Goal: Task Accomplishment & Management: Complete application form

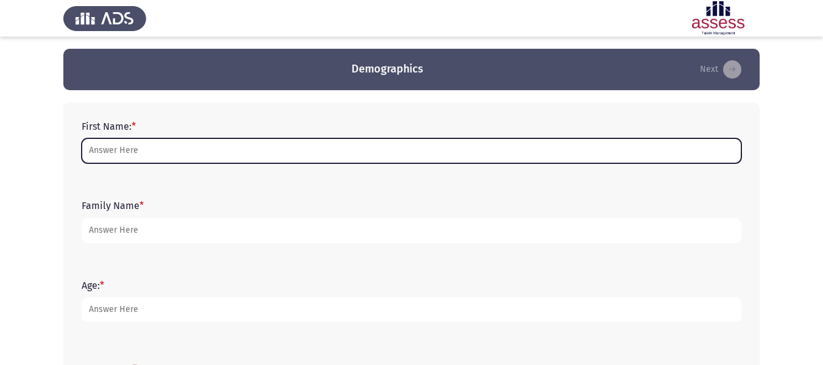
click at [131, 156] on input "First Name: *" at bounding box center [411, 150] width 659 height 25
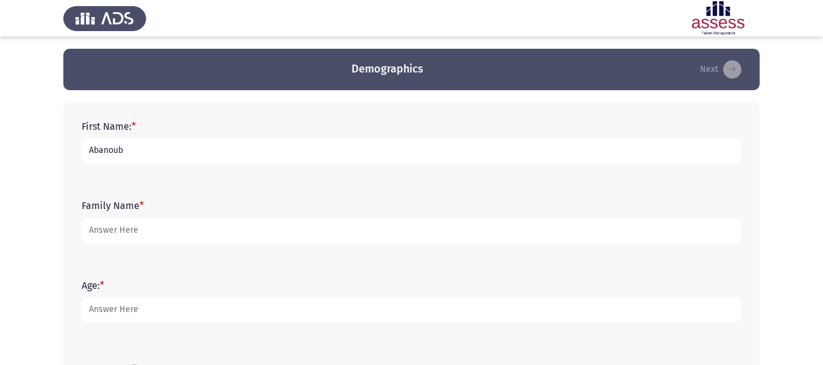
type input "Abanoub"
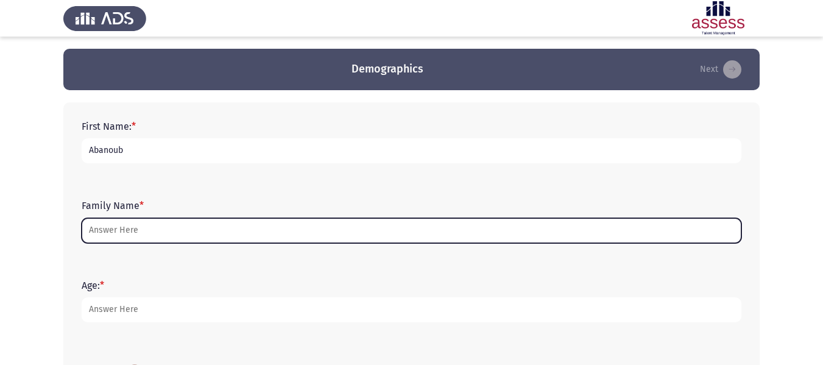
click at [126, 231] on input "Family Name *" at bounding box center [411, 230] width 659 height 25
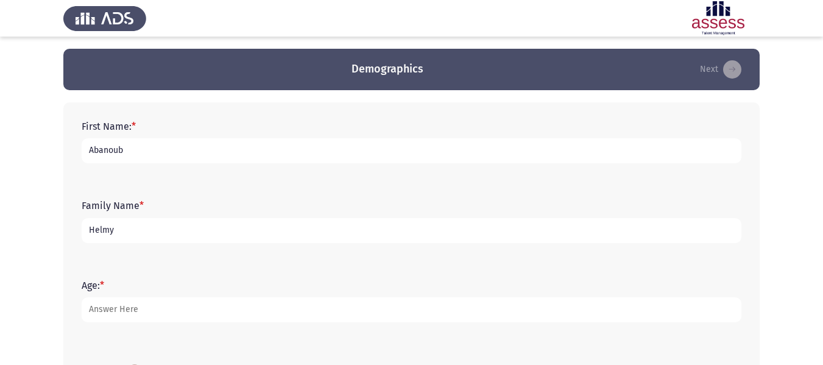
type input "Helmy"
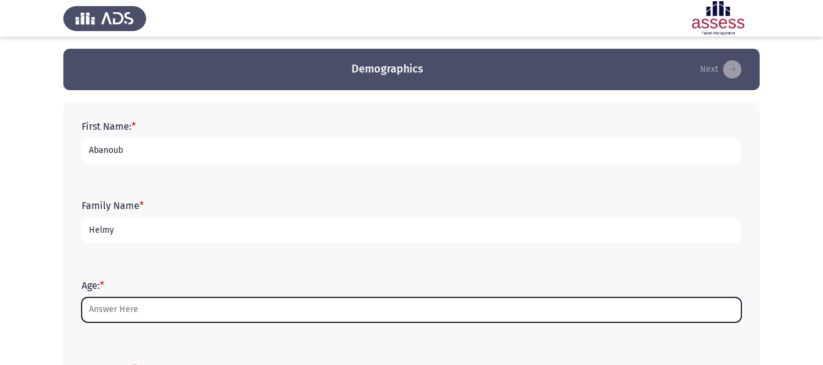
click at [133, 309] on input "Age: *" at bounding box center [411, 309] width 659 height 25
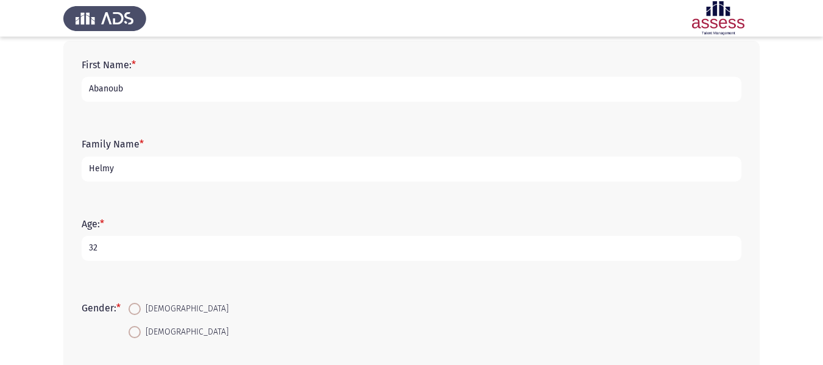
scroll to position [122, 0]
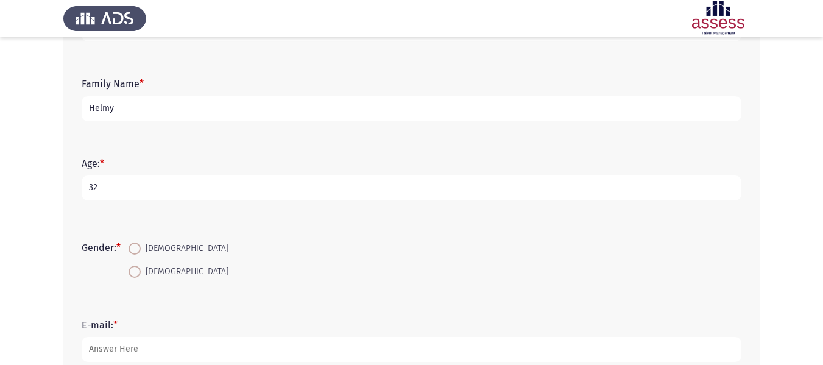
type input "32"
click at [156, 251] on span "[DEMOGRAPHIC_DATA]" at bounding box center [185, 248] width 88 height 15
click at [141, 251] on input "[DEMOGRAPHIC_DATA]" at bounding box center [134, 248] width 12 height 12
radio input "true"
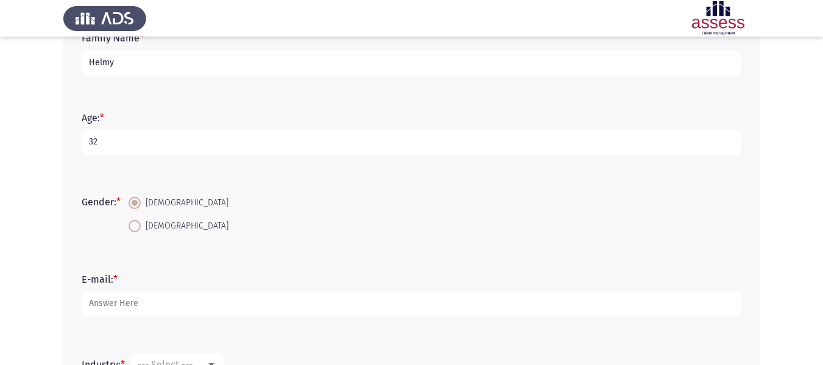
scroll to position [304, 0]
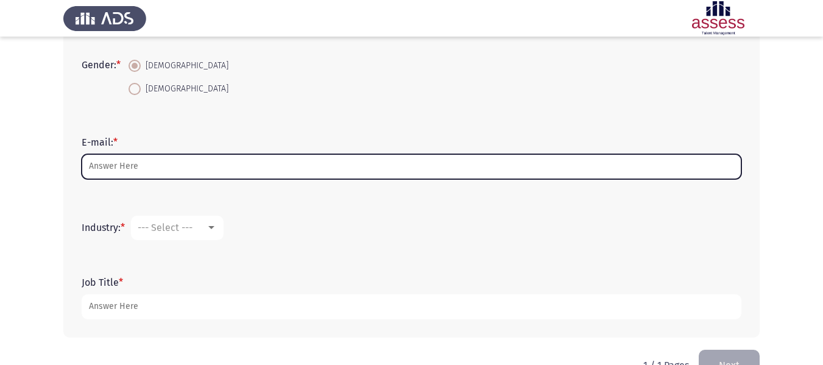
click at [146, 174] on input "E-mail: *" at bounding box center [411, 166] width 659 height 25
click at [176, 172] on input "E-mail: *" at bounding box center [411, 166] width 659 height 25
click at [176, 168] on input "E-mail: *" at bounding box center [411, 166] width 659 height 25
click at [176, 167] on input "E-mail: *" at bounding box center [411, 166] width 659 height 25
click at [198, 170] on input "E-mail: *" at bounding box center [411, 166] width 659 height 25
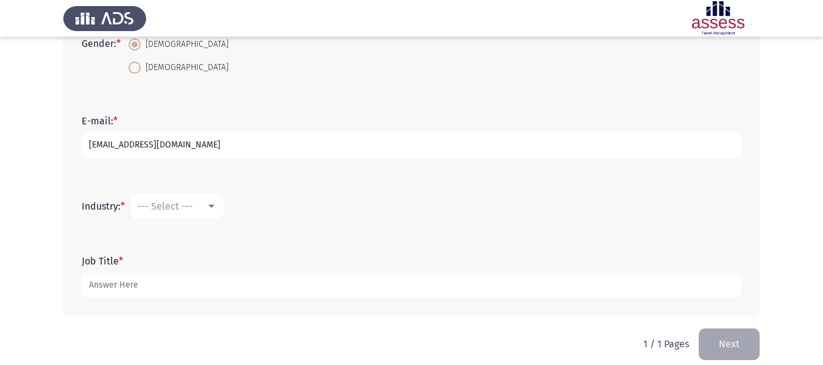
scroll to position [338, 0]
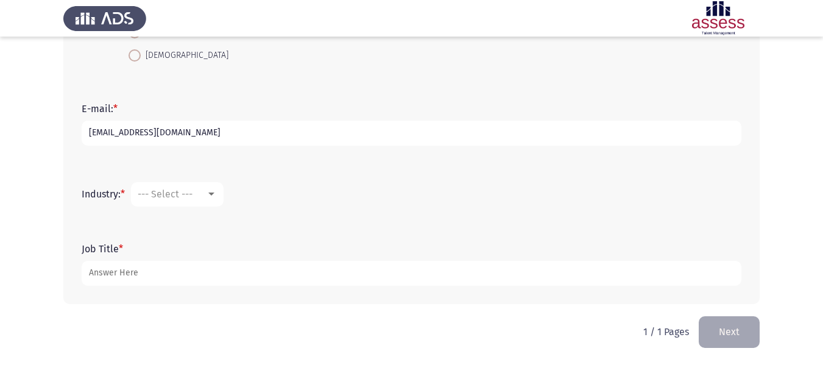
type input "[EMAIL_ADDRESS][DOMAIN_NAME]"
click at [199, 191] on div "--- Select ---" at bounding box center [172, 194] width 68 height 12
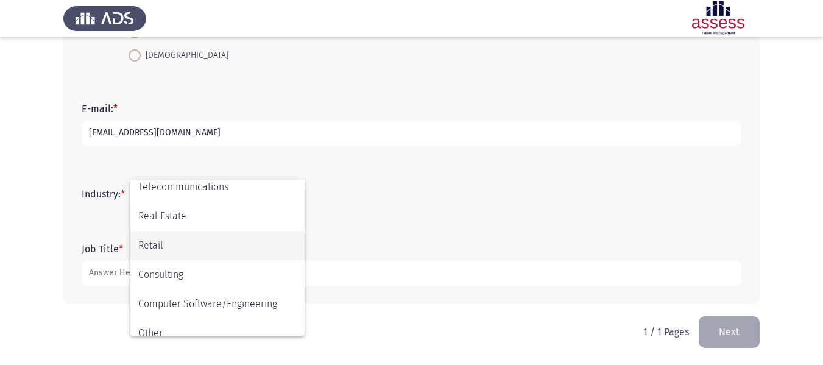
scroll to position [399, 0]
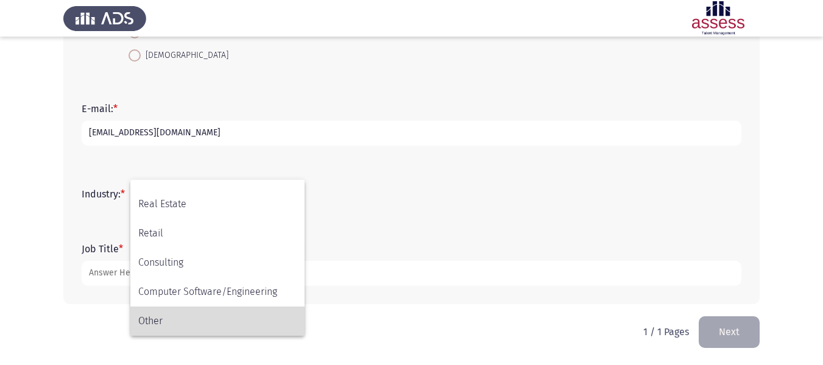
click at [178, 319] on span "Other" at bounding box center [217, 320] width 158 height 29
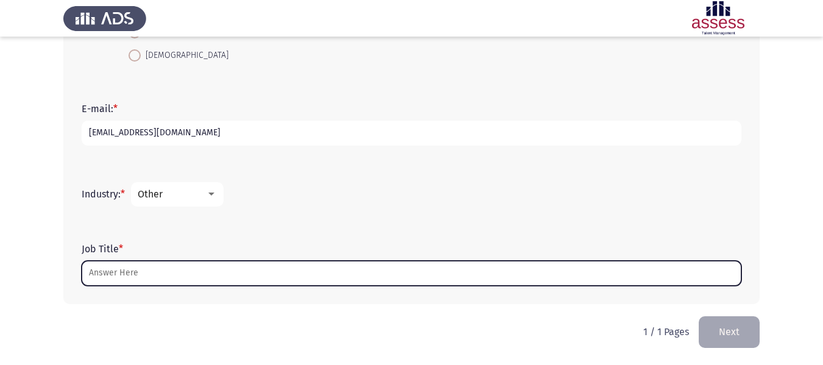
click at [167, 280] on input "Job Title *" at bounding box center [411, 273] width 659 height 25
click at [169, 278] on input "Job Title *" at bounding box center [411, 273] width 659 height 25
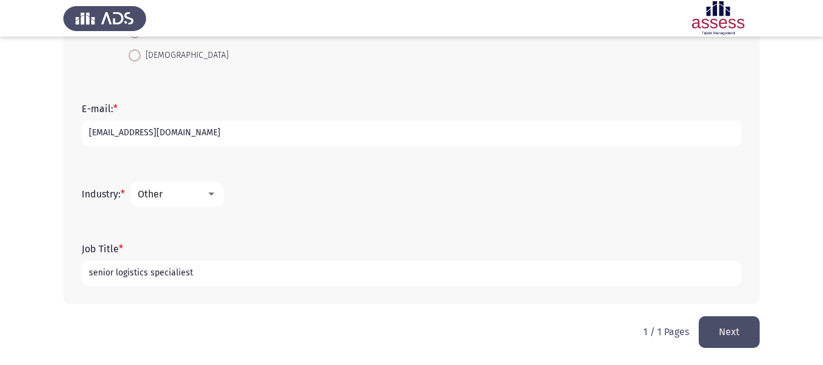
click at [188, 274] on input "senior logistics specialiest" at bounding box center [411, 273] width 659 height 25
click at [223, 278] on input "senior logistics specialiest" at bounding box center [411, 273] width 659 height 25
type input "senior logistics specialist"
click at [729, 326] on button "Next" at bounding box center [728, 331] width 61 height 31
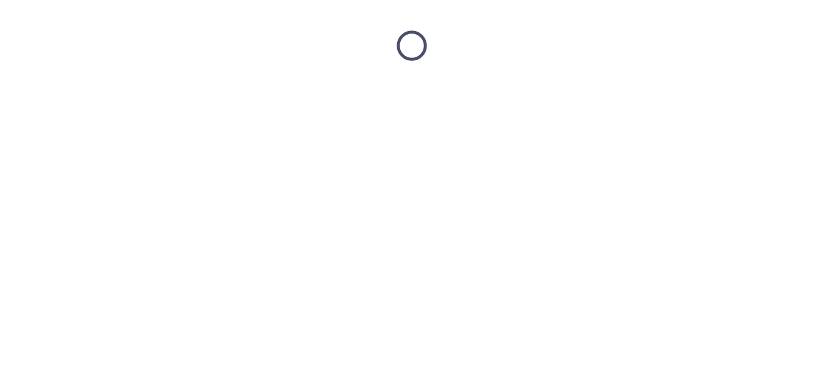
scroll to position [0, 0]
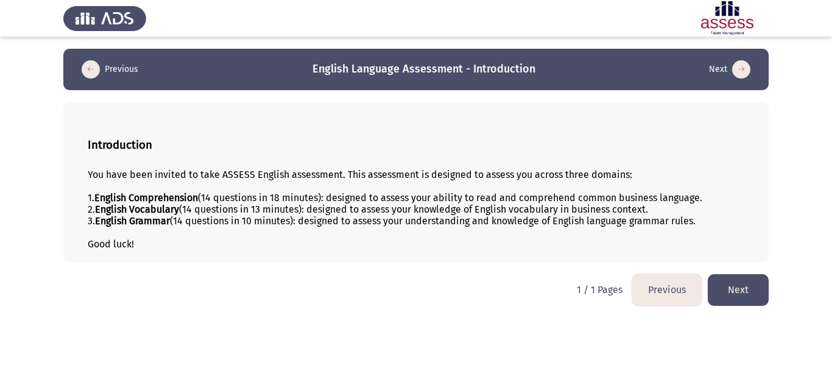
click at [746, 281] on button "Next" at bounding box center [738, 289] width 61 height 31
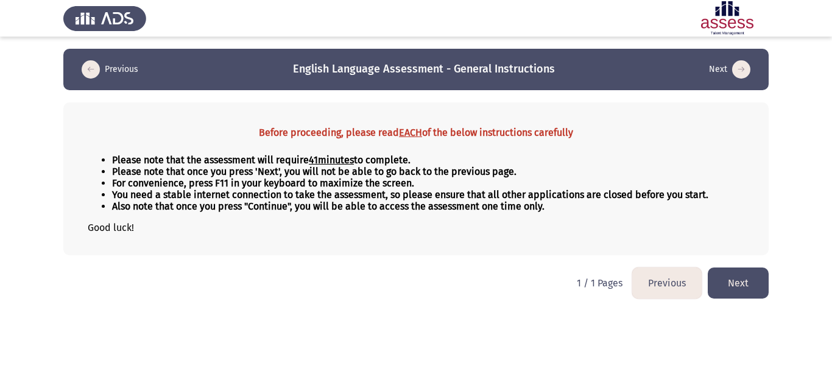
click at [731, 283] on button "Next" at bounding box center [738, 282] width 61 height 31
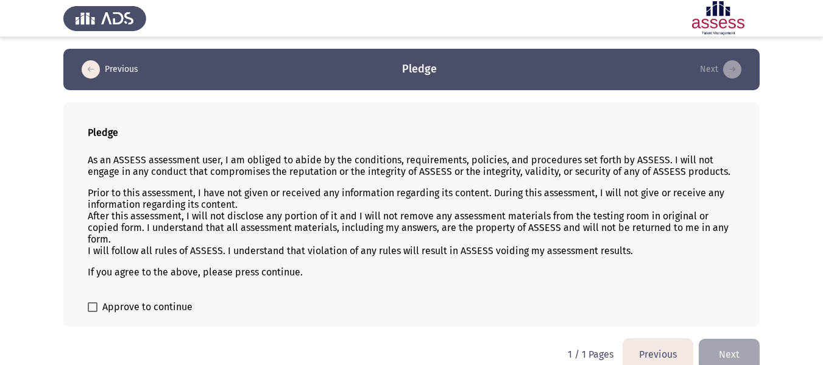
click at [175, 303] on span "Approve to continue" at bounding box center [147, 307] width 90 height 15
click at [93, 312] on input "Approve to continue" at bounding box center [92, 312] width 1 height 1
checkbox input "true"
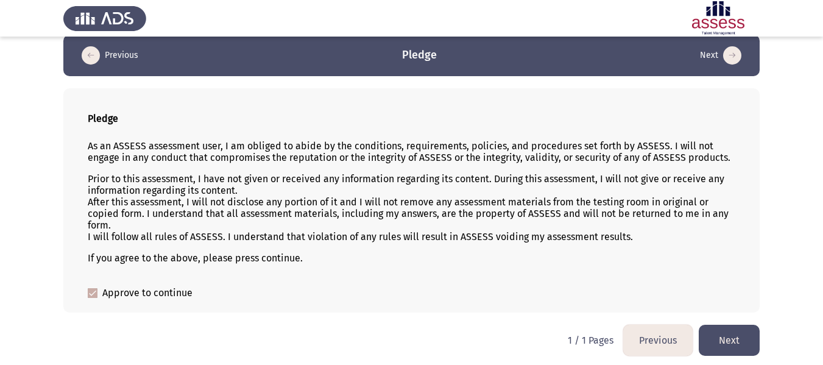
scroll to position [17, 0]
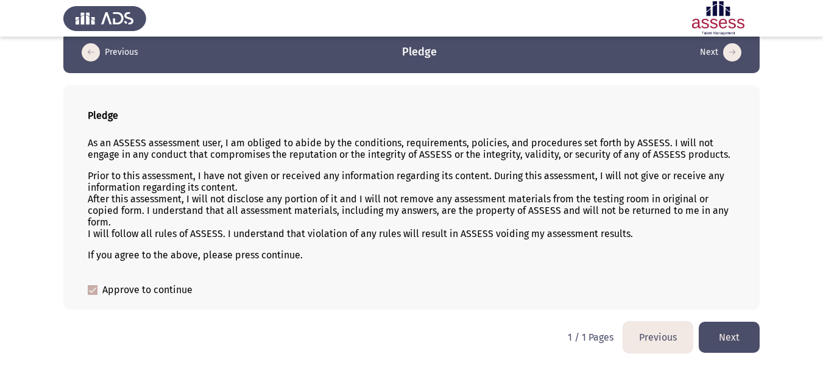
click at [722, 335] on button "Next" at bounding box center [728, 337] width 61 height 31
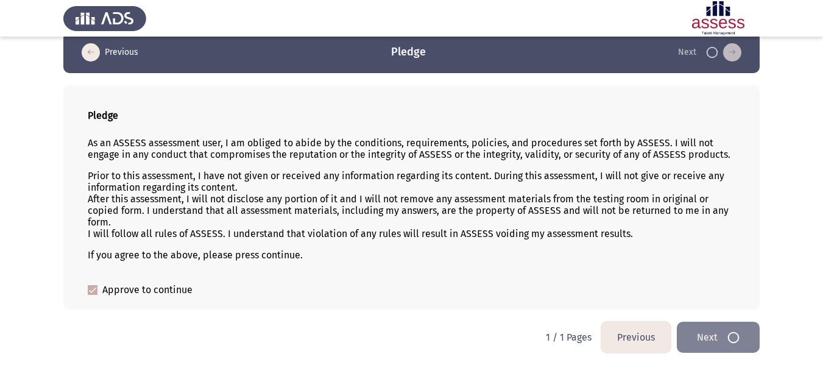
scroll to position [0, 0]
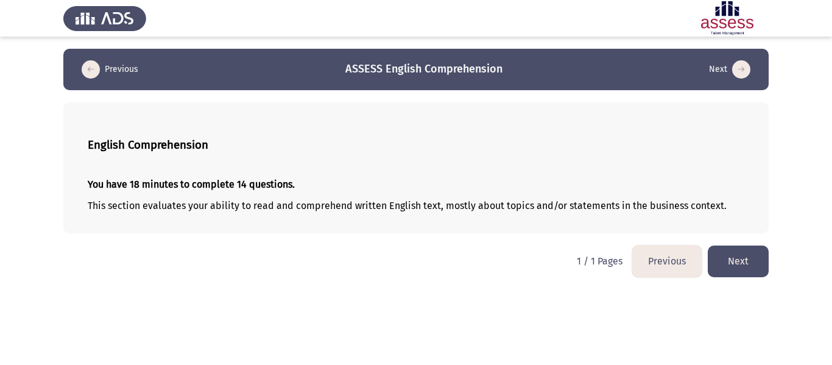
click at [740, 261] on button "Next" at bounding box center [738, 260] width 61 height 31
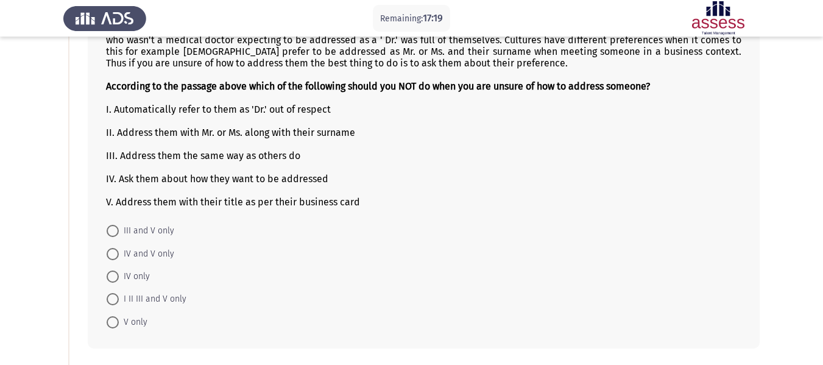
scroll to position [183, 0]
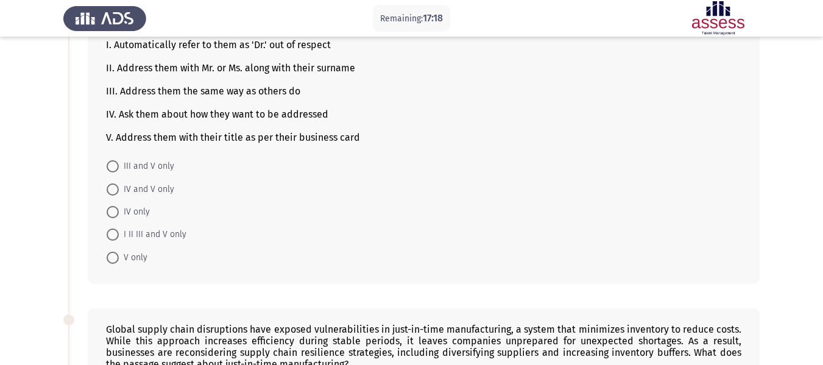
click at [156, 237] on span "I II III and V only" at bounding box center [153, 234] width 68 height 15
click at [119, 237] on input "I II III and V only" at bounding box center [113, 234] width 12 height 12
radio input "true"
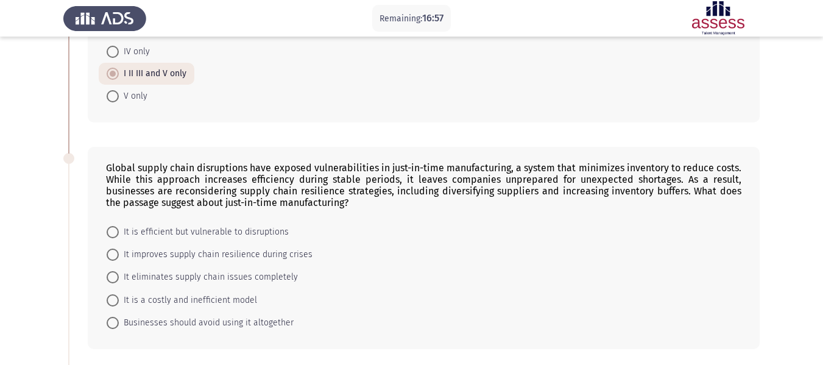
scroll to position [351, 0]
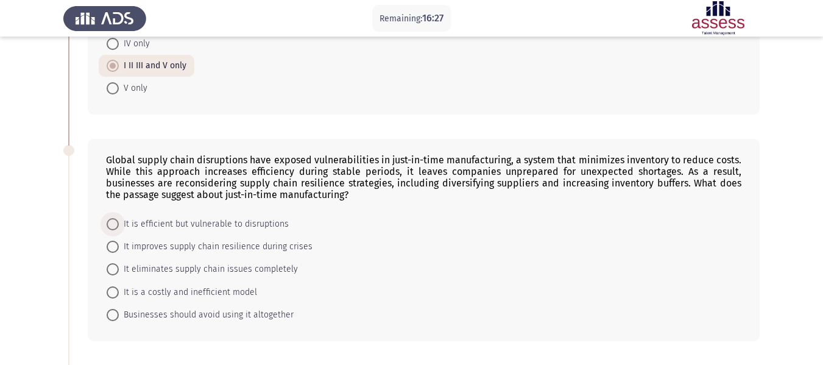
click at [216, 229] on span "It is efficient but vulnerable to disruptions" at bounding box center [204, 224] width 170 height 15
click at [119, 229] on input "It is efficient but vulnerable to disruptions" at bounding box center [113, 224] width 12 height 12
radio input "true"
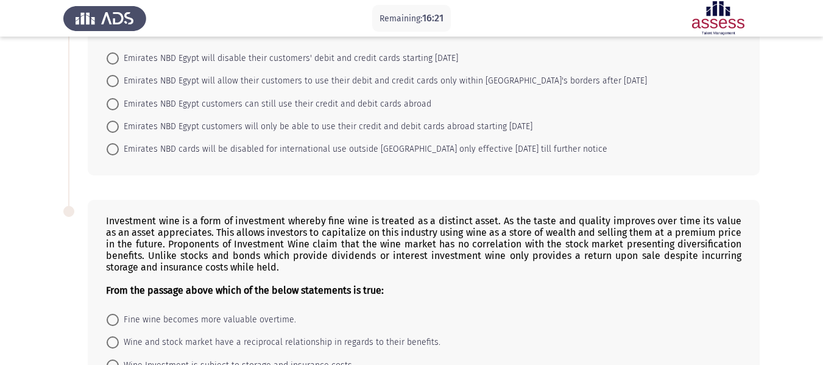
scroll to position [715, 0]
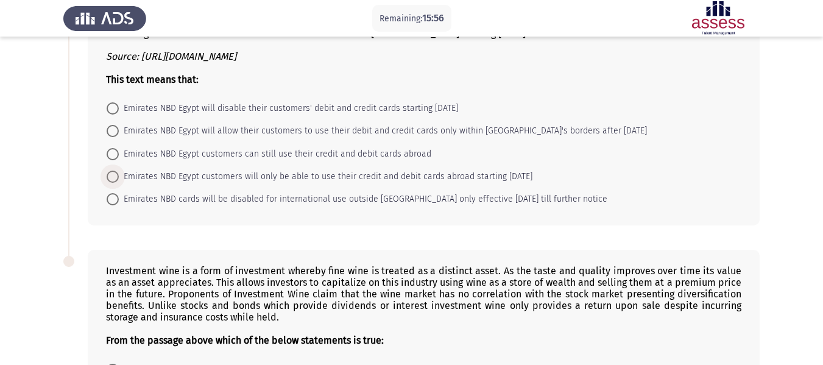
click at [421, 177] on span "Emirates NBD Egypt customers will only be able to use their credit and debit ca…" at bounding box center [325, 176] width 413 height 15
click at [119, 177] on input "Emirates NBD Egypt customers will only be able to use their credit and debit ca…" at bounding box center [113, 176] width 12 height 12
radio input "true"
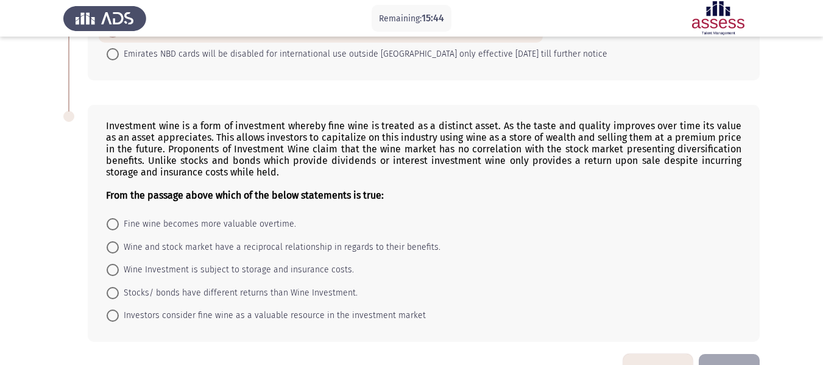
scroll to position [897, 0]
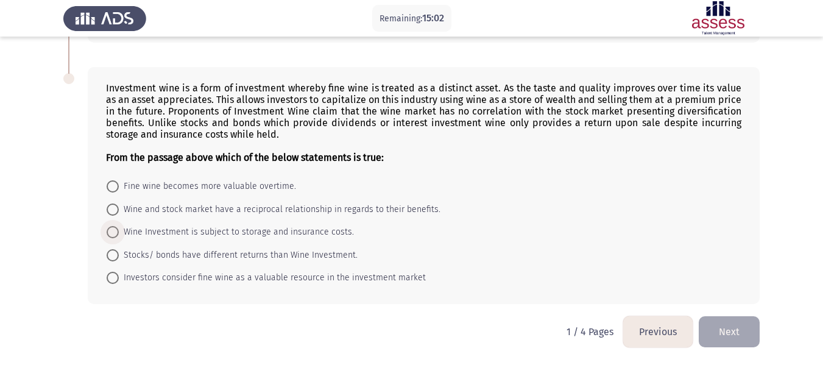
click at [275, 233] on span "Wine Investment is subject to storage and insurance costs." at bounding box center [236, 232] width 235 height 15
click at [119, 233] on input "Wine Investment is subject to storage and insurance costs." at bounding box center [113, 232] width 12 height 12
radio input "true"
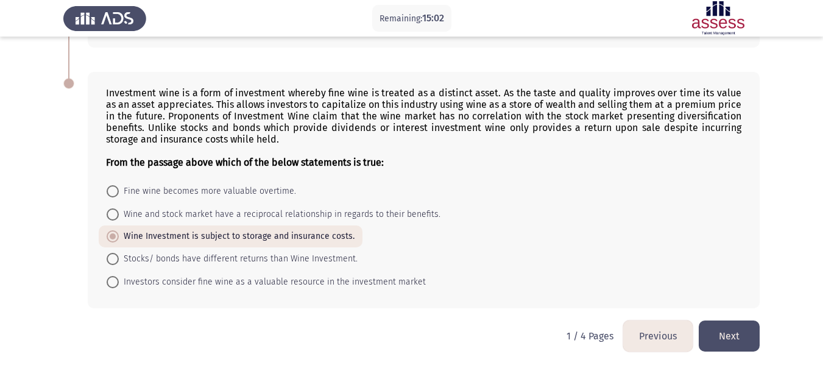
scroll to position [896, 0]
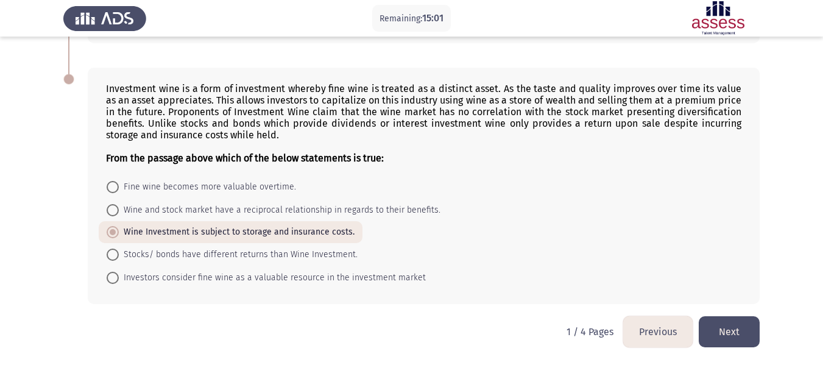
click at [706, 321] on button "Next" at bounding box center [728, 331] width 61 height 31
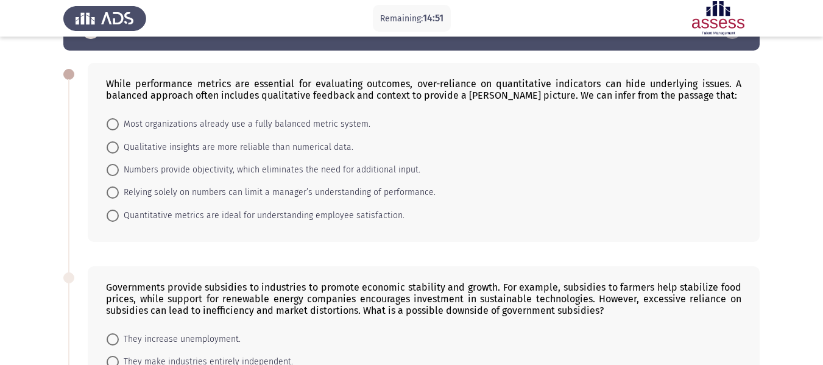
scroll to position [0, 0]
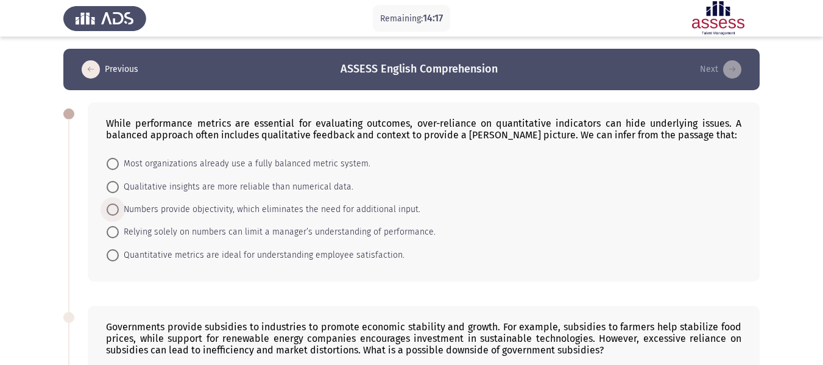
click at [223, 212] on span "Numbers provide objectivity, which eliminates the need for additional input." at bounding box center [269, 209] width 301 height 15
click at [119, 212] on input "Numbers provide objectivity, which eliminates the need for additional input." at bounding box center [113, 209] width 12 height 12
radio input "true"
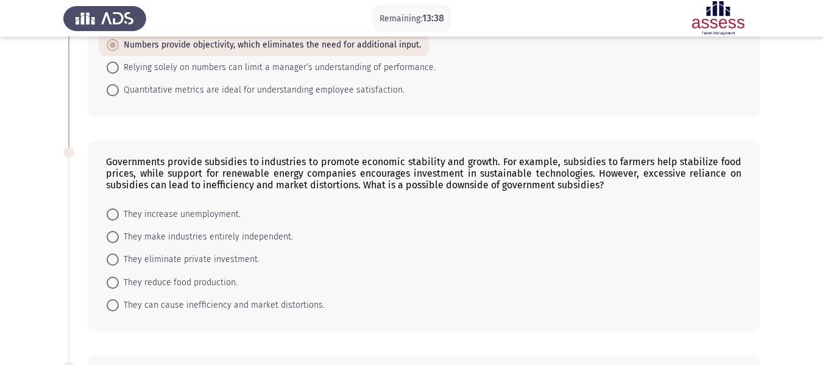
scroll to position [183, 0]
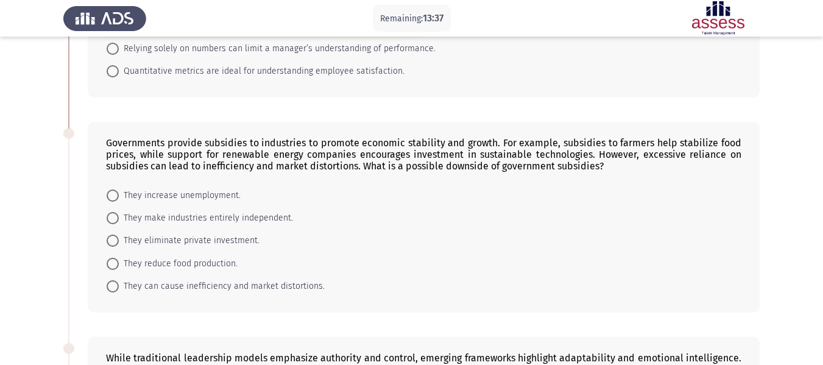
click at [255, 284] on span "They can cause inefficiency and market distortions." at bounding box center [222, 286] width 206 height 15
click at [119, 284] on input "They can cause inefficiency and market distortions." at bounding box center [113, 286] width 12 height 12
radio input "true"
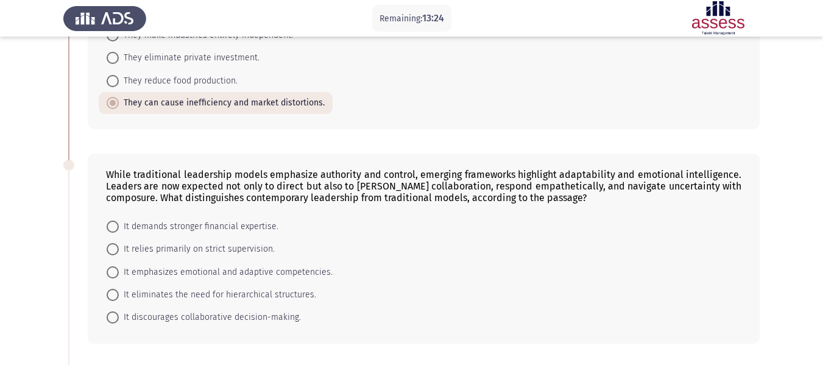
scroll to position [426, 0]
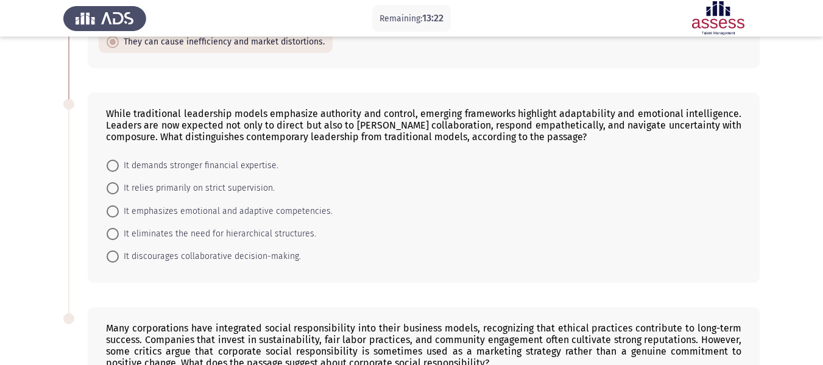
click at [161, 209] on span "It emphasizes emotional and adaptive competencies." at bounding box center [226, 211] width 214 height 15
click at [119, 209] on input "It emphasizes emotional and adaptive competencies." at bounding box center [113, 211] width 12 height 12
radio input "true"
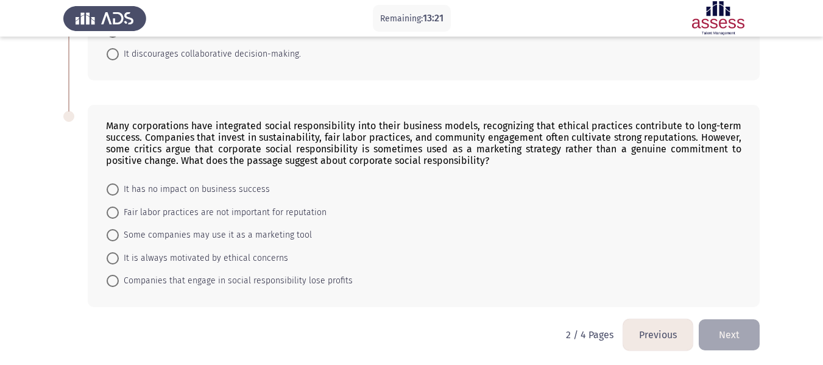
scroll to position [631, 0]
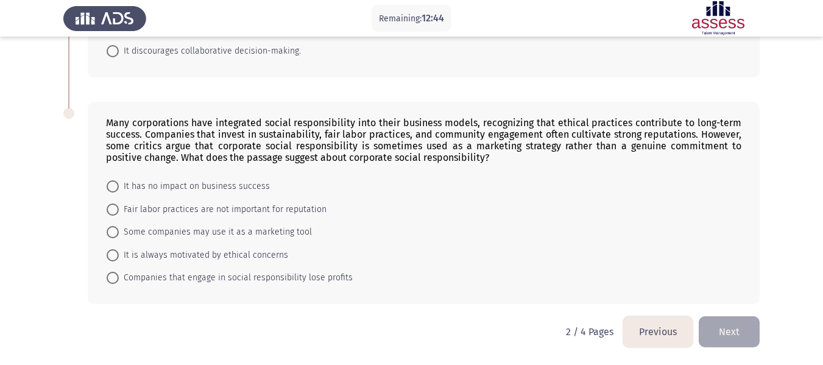
click at [219, 233] on span "Some companies may use it as a marketing tool" at bounding box center [215, 232] width 193 height 15
click at [119, 233] on input "Some companies may use it as a marketing tool" at bounding box center [113, 232] width 12 height 12
radio input "true"
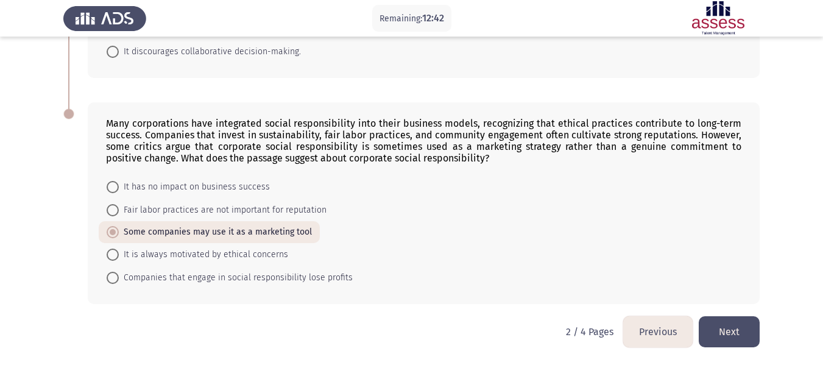
click at [717, 329] on button "Next" at bounding box center [728, 331] width 61 height 31
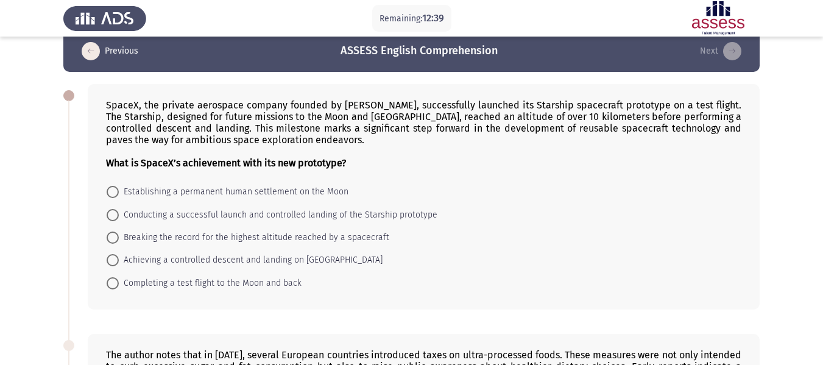
scroll to position [0, 0]
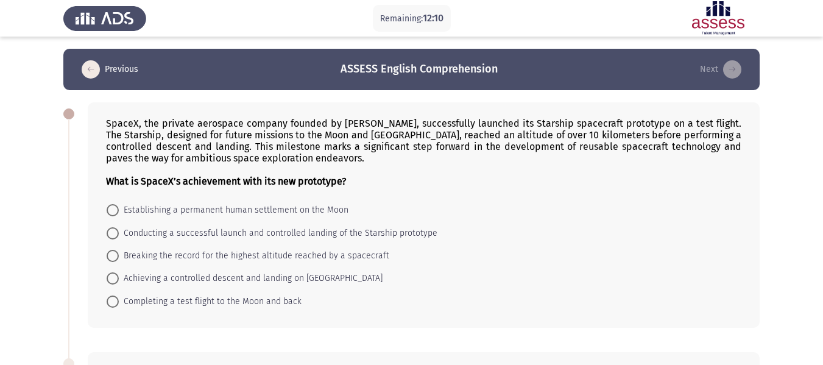
click at [254, 232] on span "Conducting a successful launch and controlled landing of the Starship prototype" at bounding box center [278, 233] width 318 height 15
click at [119, 232] on input "Conducting a successful launch and controlled landing of the Starship prototype" at bounding box center [113, 233] width 12 height 12
radio input "true"
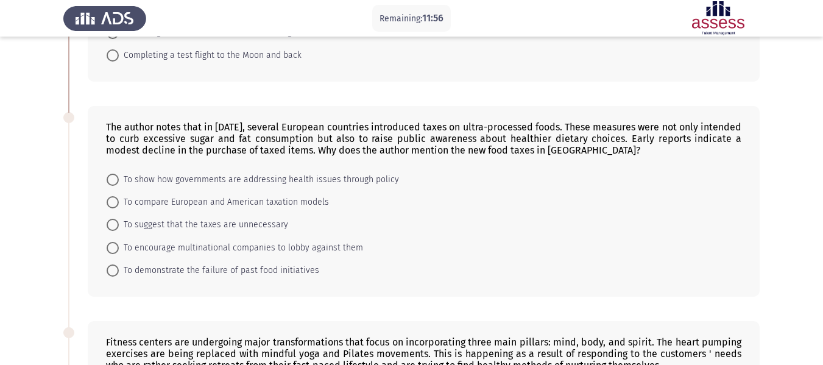
scroll to position [304, 0]
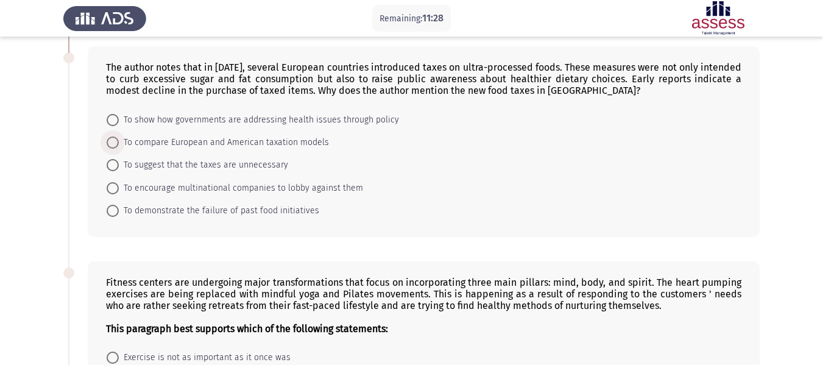
click at [214, 144] on span "To compare European and American taxation models" at bounding box center [224, 142] width 210 height 15
click at [119, 144] on input "To compare European and American taxation models" at bounding box center [113, 142] width 12 height 12
radio input "true"
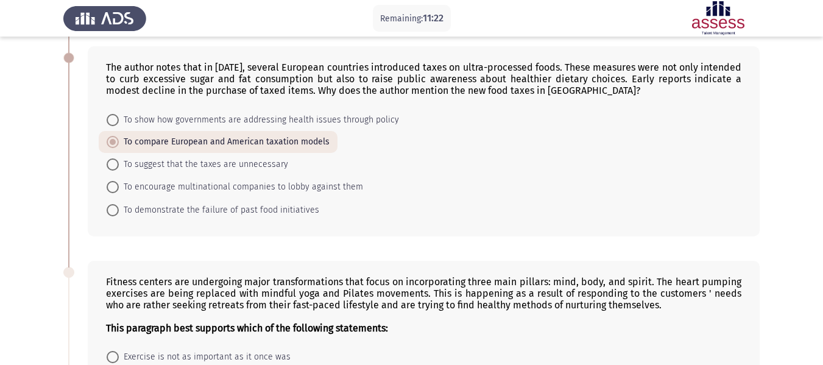
click at [326, 186] on span "To encourage multinational companies to lobby against them" at bounding box center [241, 187] width 244 height 15
click at [119, 186] on input "To encourage multinational companies to lobby against them" at bounding box center [113, 187] width 12 height 12
radio input "true"
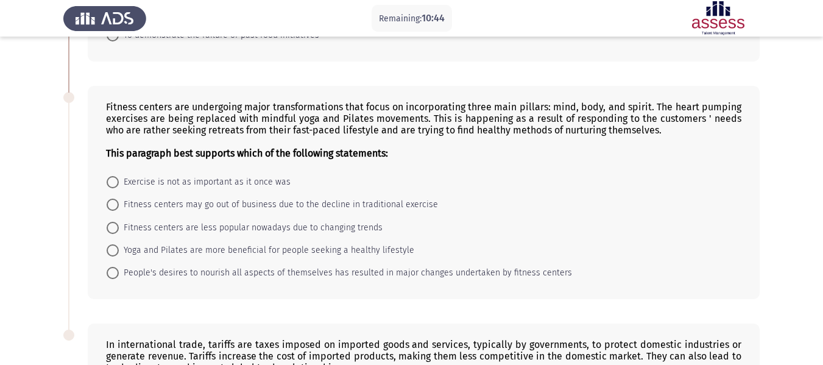
scroll to position [469, 0]
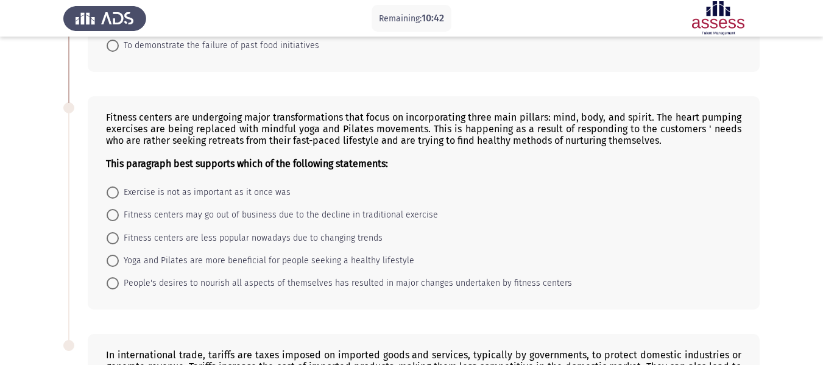
click at [242, 282] on span "People's desires to nourish all aspects of themselves has resulted in major cha…" at bounding box center [345, 283] width 453 height 15
click at [119, 282] on input "People's desires to nourish all aspects of themselves has resulted in major cha…" at bounding box center [113, 283] width 12 height 12
radio input "true"
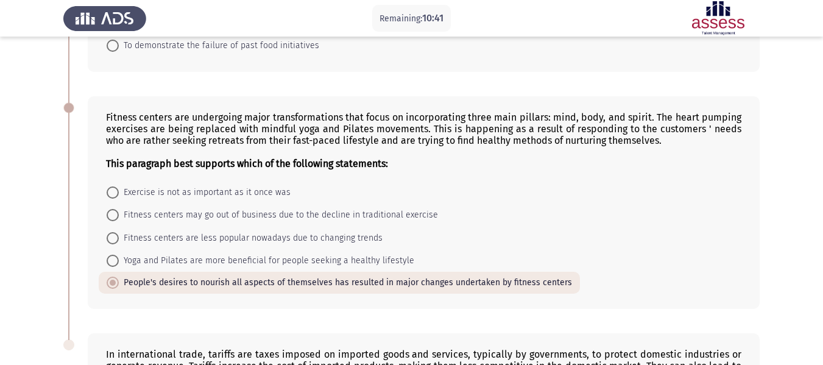
scroll to position [712, 0]
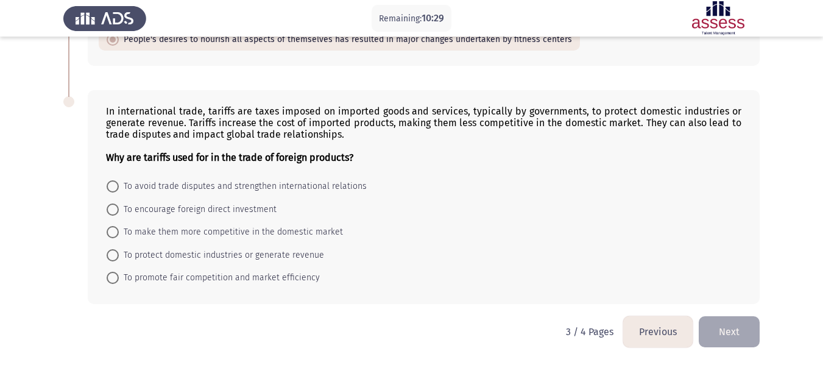
click at [212, 247] on mat-radio-button "To protect domestic industries or generate revenue" at bounding box center [215, 254] width 233 height 23
click at [212, 253] on span "To protect domestic industries or generate revenue" at bounding box center [221, 255] width 205 height 15
click at [119, 253] on input "To protect domestic industries or generate revenue" at bounding box center [113, 255] width 12 height 12
radio input "true"
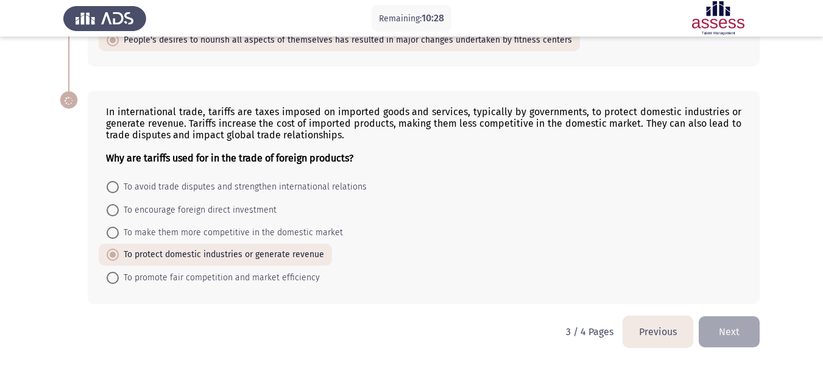
scroll to position [711, 0]
click at [721, 330] on button "Next" at bounding box center [728, 331] width 61 height 31
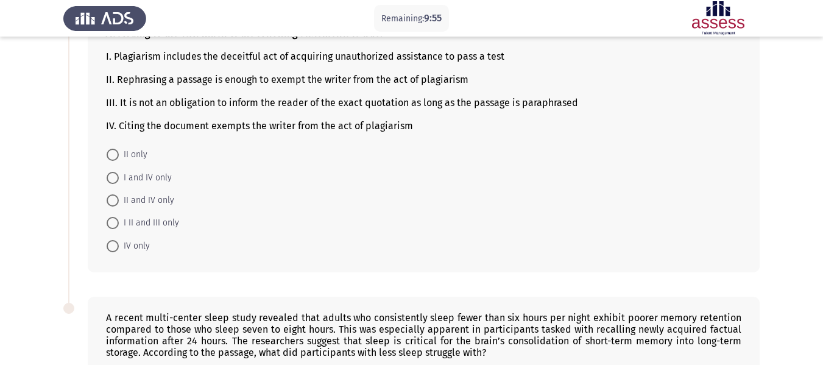
scroll to position [122, 0]
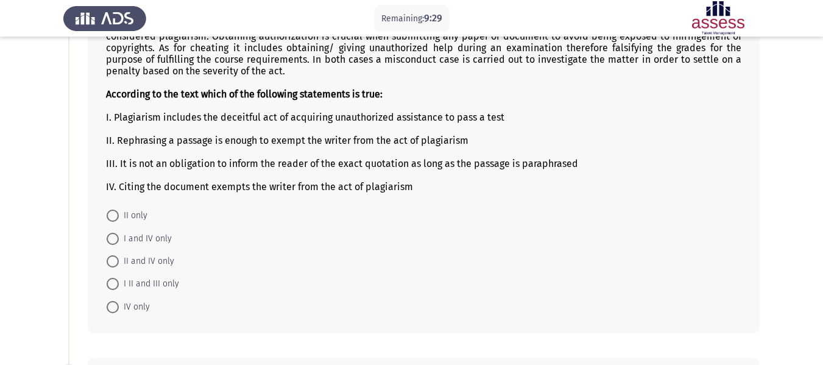
click at [140, 216] on span "II only" at bounding box center [133, 215] width 29 height 15
click at [119, 216] on input "II only" at bounding box center [113, 215] width 12 height 12
radio input "true"
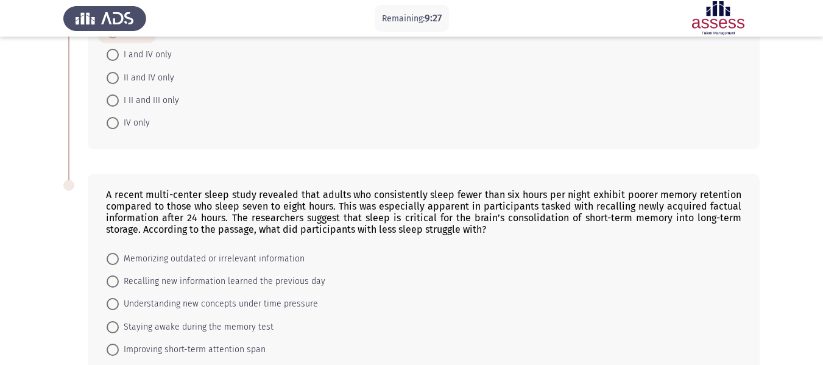
scroll to position [365, 0]
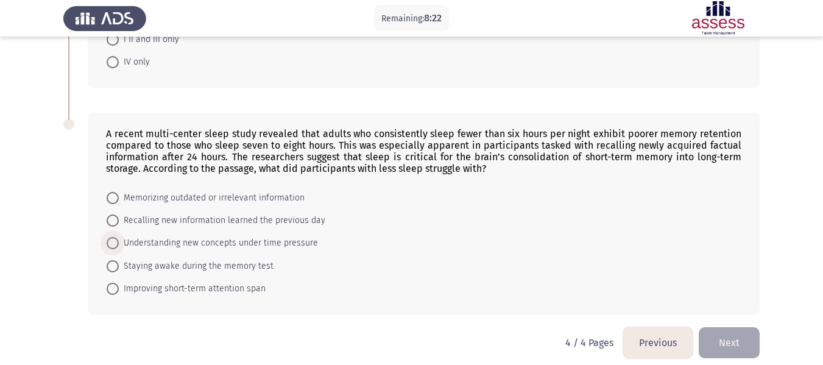
click at [257, 244] on span "Understanding new concepts under time pressure" at bounding box center [218, 243] width 199 height 15
click at [119, 244] on input "Understanding new concepts under time pressure" at bounding box center [113, 243] width 12 height 12
radio input "true"
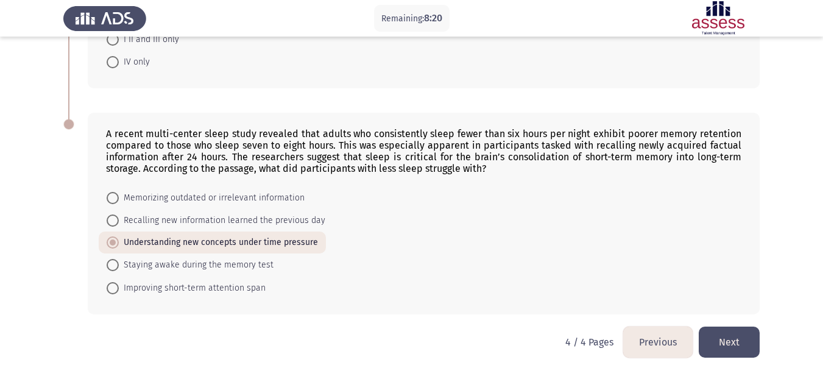
click at [723, 334] on button "Next" at bounding box center [728, 341] width 61 height 31
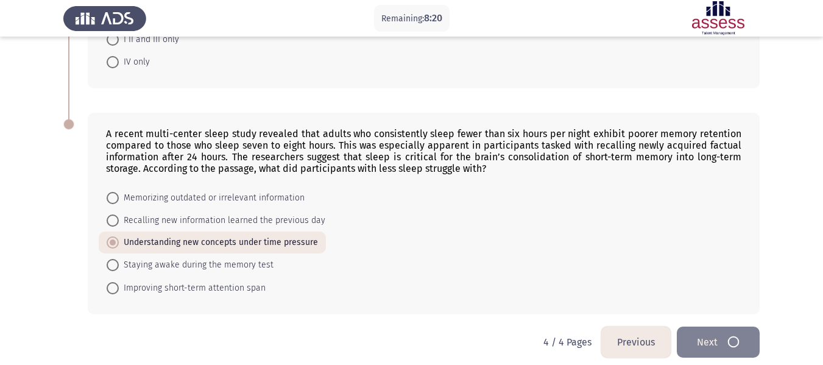
scroll to position [0, 0]
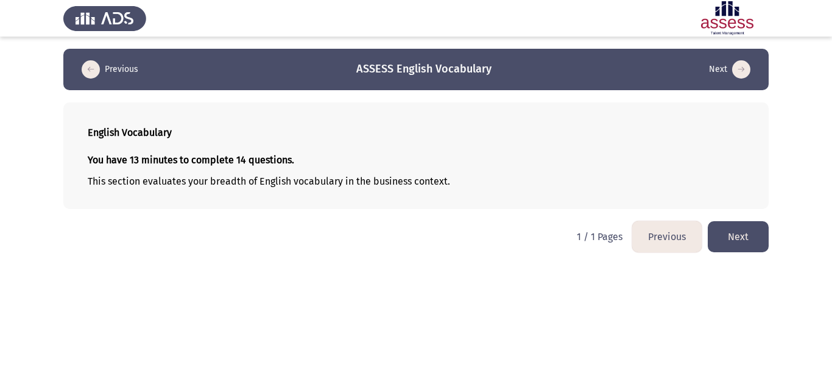
click at [751, 233] on button "Next" at bounding box center [738, 236] width 61 height 31
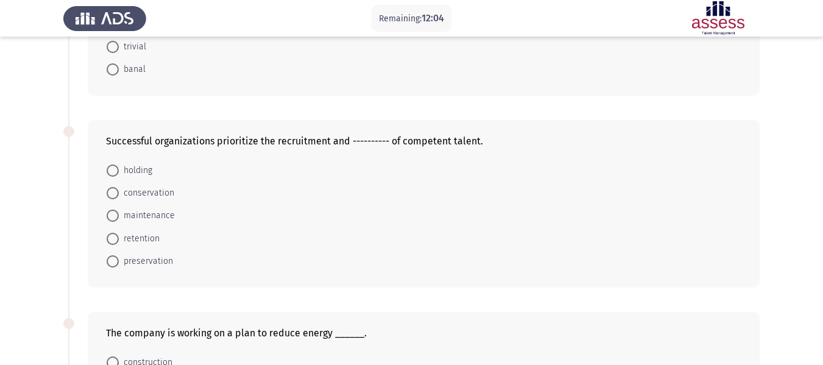
scroll to position [244, 0]
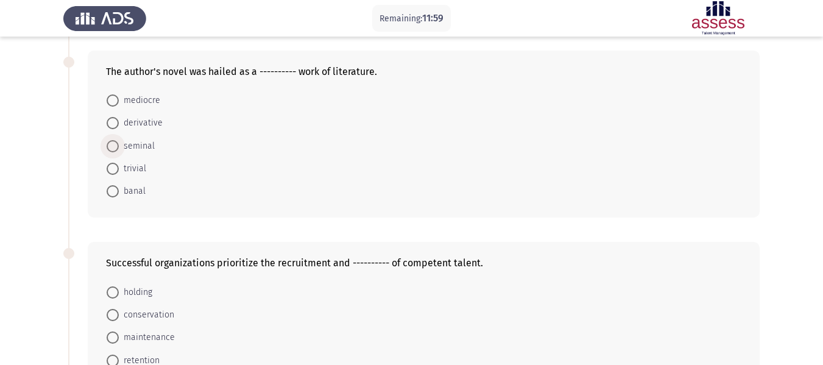
click at [141, 146] on span "seminal" at bounding box center [137, 146] width 36 height 15
click at [119, 146] on input "seminal" at bounding box center [113, 146] width 12 height 12
radio input "true"
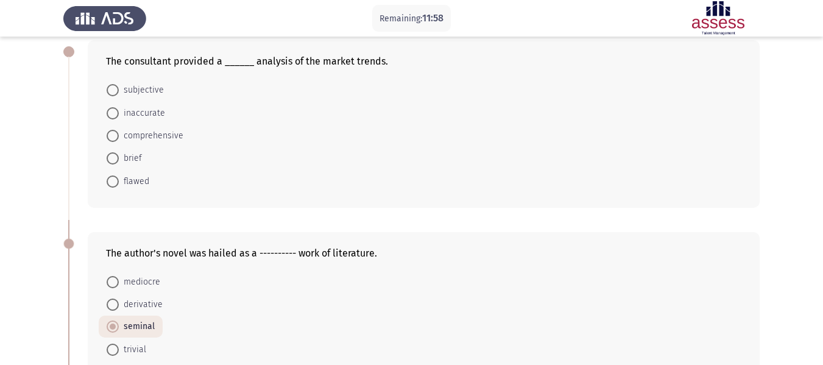
scroll to position [61, 0]
click at [161, 136] on span "comprehensive" at bounding box center [151, 137] width 65 height 15
click at [119, 136] on input "comprehensive" at bounding box center [113, 137] width 12 height 12
radio input "true"
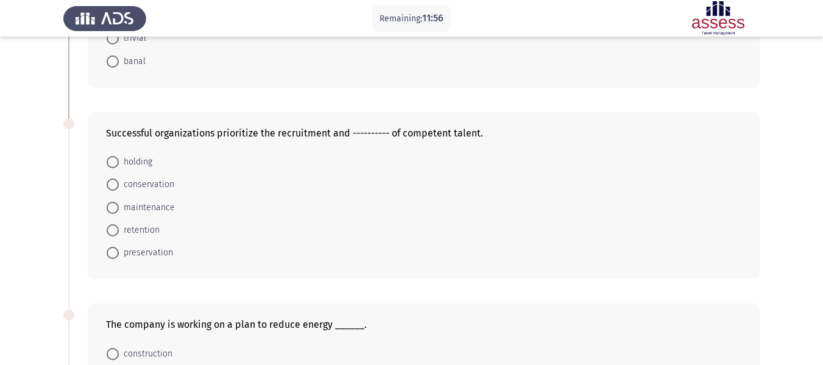
scroll to position [426, 0]
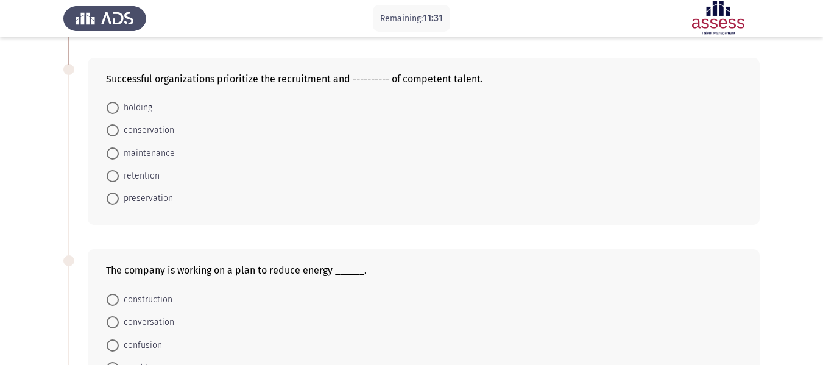
click at [161, 130] on span "conservation" at bounding box center [146, 130] width 55 height 15
click at [119, 130] on input "conservation" at bounding box center [113, 130] width 12 height 12
radio input "true"
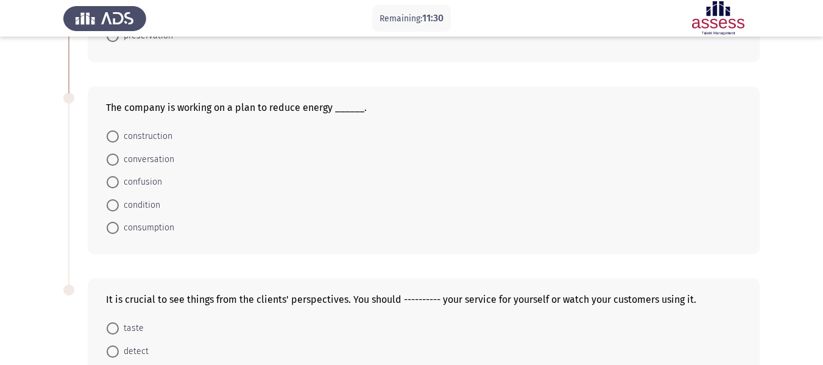
scroll to position [609, 0]
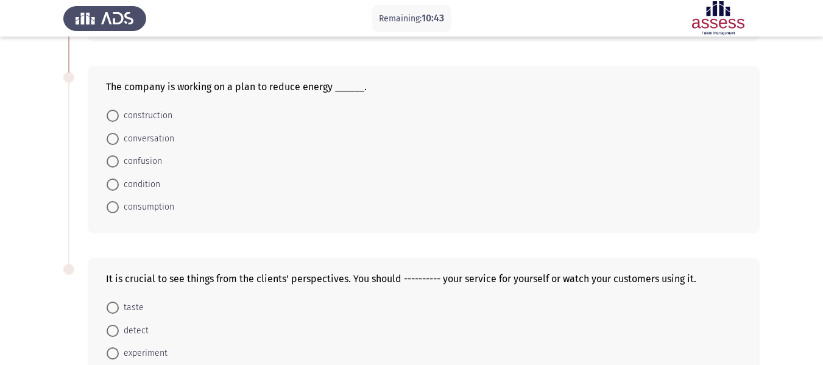
click at [155, 163] on span "confusion" at bounding box center [140, 161] width 43 height 15
click at [119, 163] on input "confusion" at bounding box center [113, 161] width 12 height 12
radio input "true"
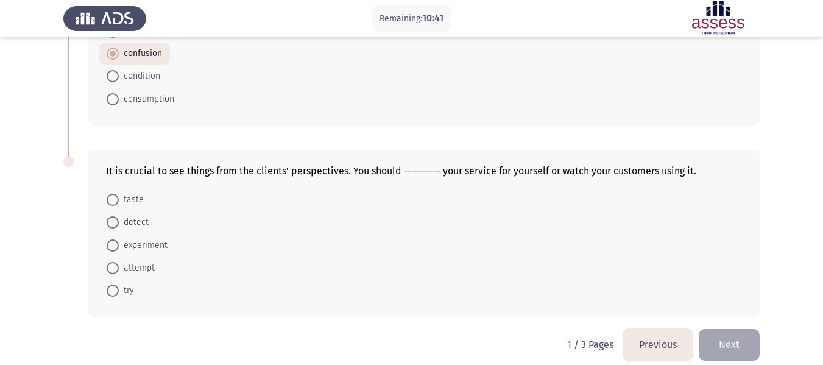
scroll to position [729, 0]
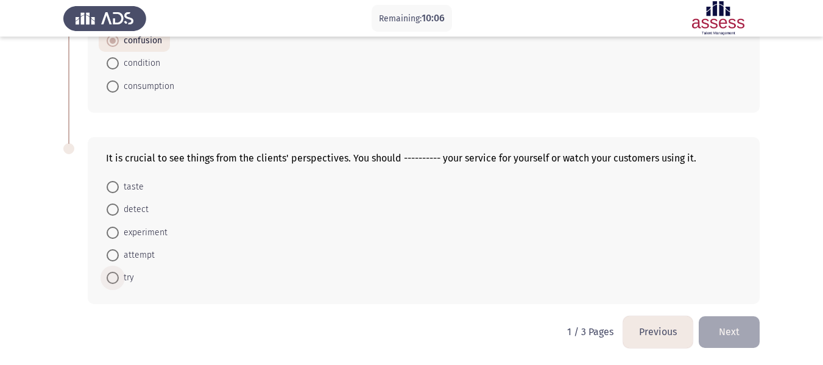
click at [123, 279] on span "try" at bounding box center [126, 277] width 15 height 15
click at [119, 279] on input "try" at bounding box center [113, 278] width 12 height 12
radio input "true"
click at [739, 329] on button "Next" at bounding box center [728, 331] width 61 height 31
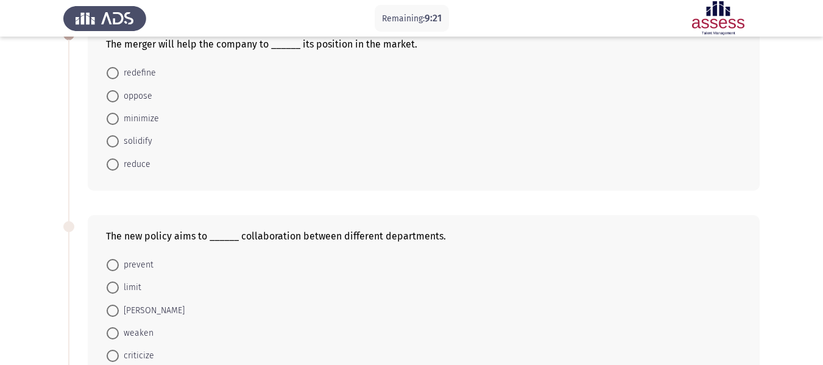
scroll to position [2, 0]
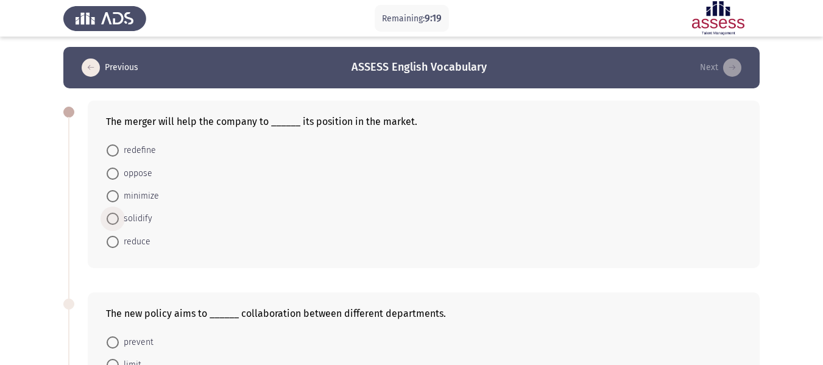
click at [146, 215] on span "solidify" at bounding box center [135, 218] width 33 height 15
click at [119, 215] on input "solidify" at bounding box center [113, 219] width 12 height 12
radio input "true"
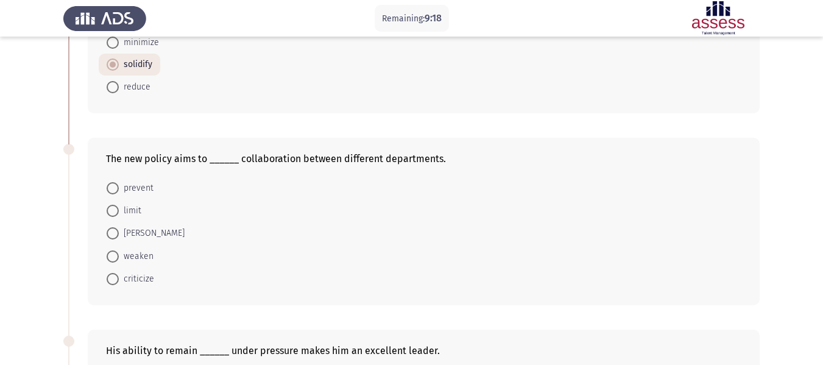
scroll to position [185, 0]
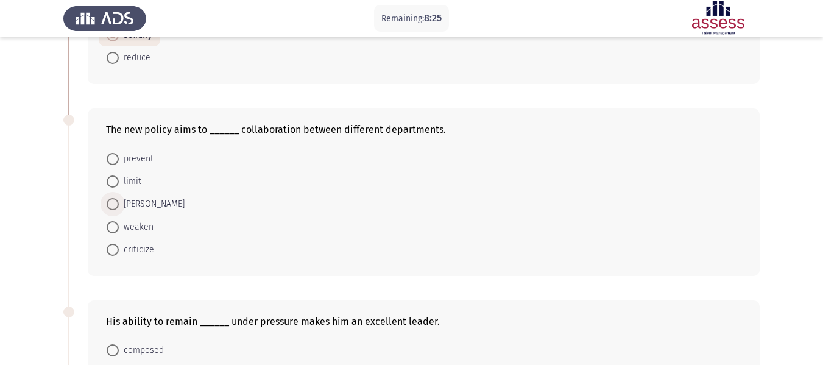
click at [137, 204] on span "[PERSON_NAME]" at bounding box center [152, 204] width 66 height 15
click at [119, 204] on input "[PERSON_NAME]" at bounding box center [113, 204] width 12 height 12
radio input "true"
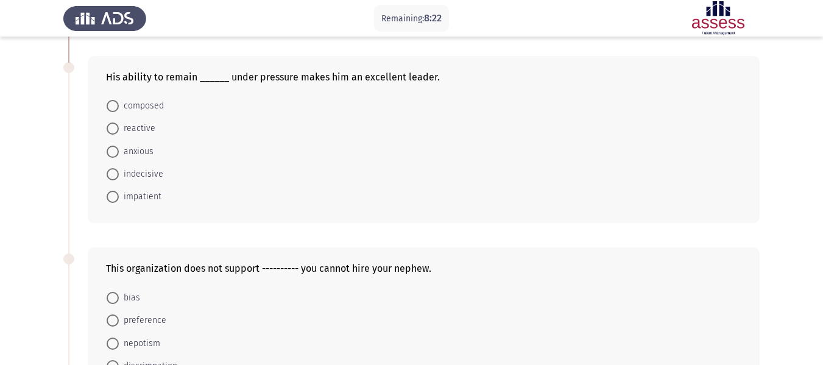
scroll to position [367, 0]
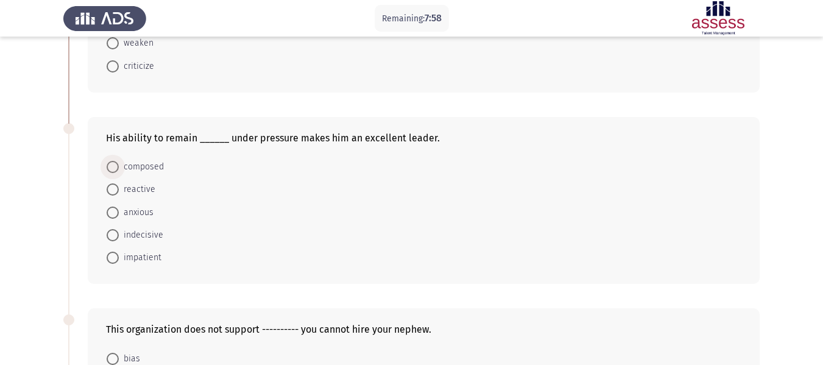
click at [152, 165] on span "composed" at bounding box center [141, 167] width 45 height 15
click at [119, 165] on input "composed" at bounding box center [113, 167] width 12 height 12
radio input "true"
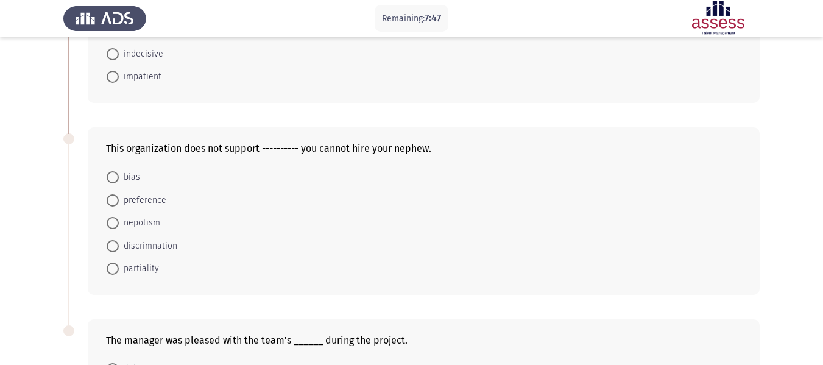
scroll to position [548, 0]
click at [149, 202] on span "preference" at bounding box center [142, 199] width 47 height 15
click at [119, 202] on input "preference" at bounding box center [113, 200] width 12 height 12
radio input "true"
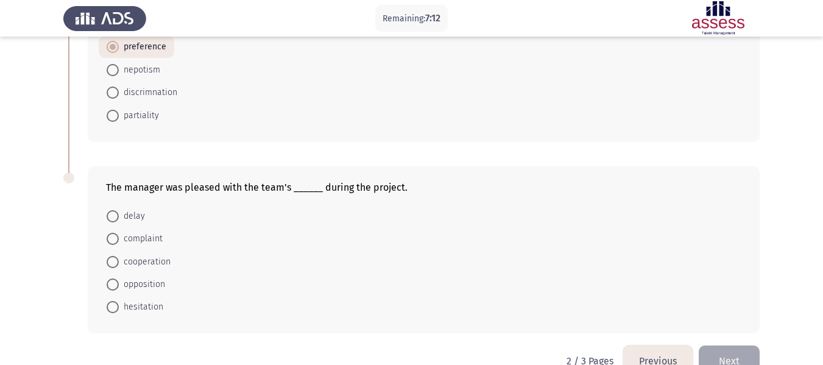
scroll to position [729, 0]
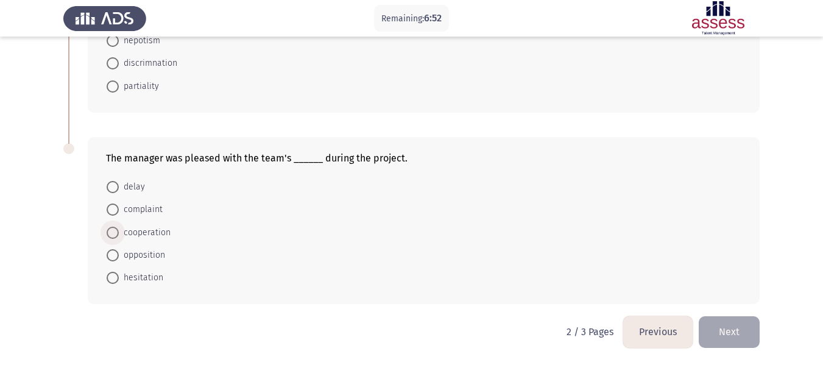
click at [155, 234] on span "cooperation" at bounding box center [145, 232] width 52 height 15
click at [119, 234] on input "cooperation" at bounding box center [113, 233] width 12 height 12
radio input "true"
click at [739, 331] on button "Next" at bounding box center [728, 331] width 61 height 31
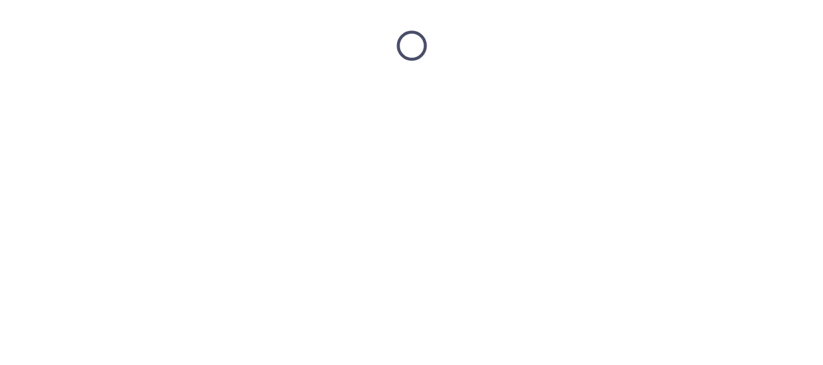
scroll to position [0, 0]
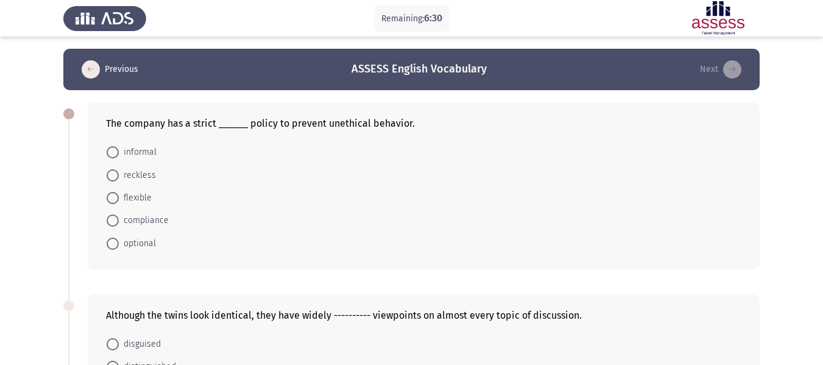
click at [143, 220] on span "compliance" at bounding box center [144, 220] width 50 height 15
click at [119, 220] on input "compliance" at bounding box center [113, 220] width 12 height 12
radio input "true"
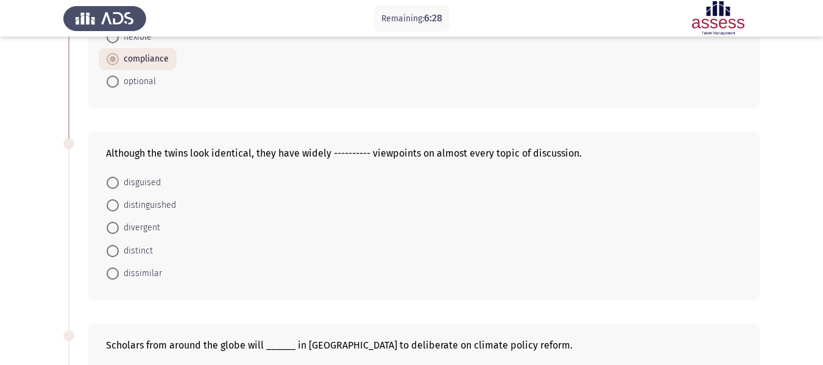
scroll to position [183, 0]
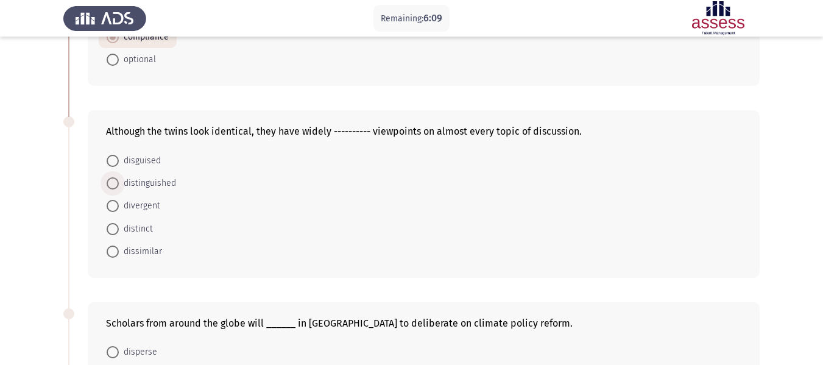
click at [148, 183] on span "distinguished" at bounding box center [147, 183] width 57 height 15
click at [119, 183] on input "distinguished" at bounding box center [113, 183] width 12 height 12
radio input "true"
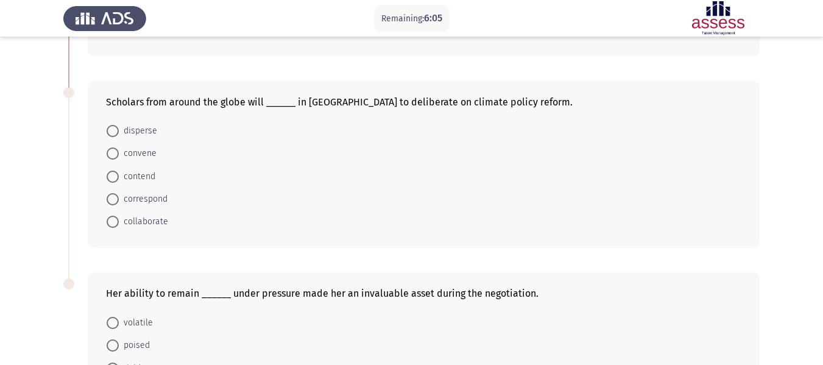
scroll to position [426, 0]
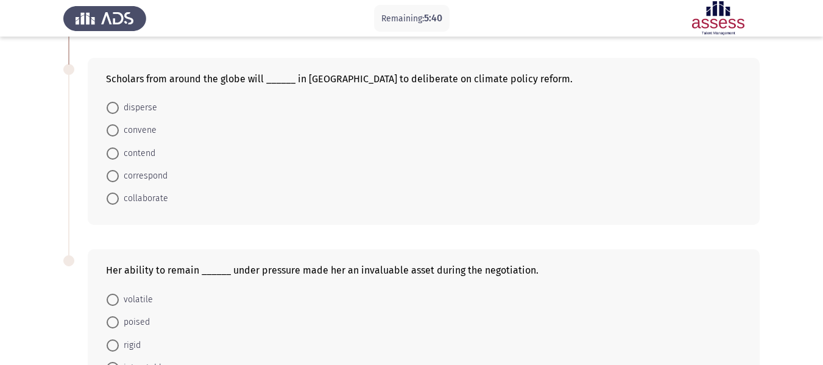
click at [257, 244] on div "Her ability to remain ______ under pressure made her an invaluable asset during…" at bounding box center [411, 333] width 696 height 192
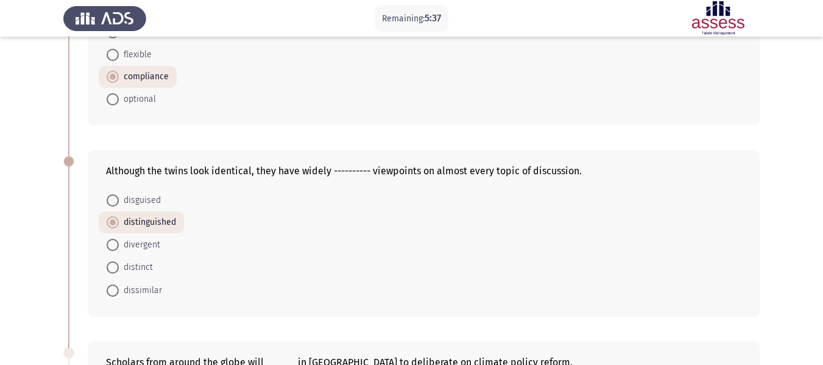
scroll to position [113, 0]
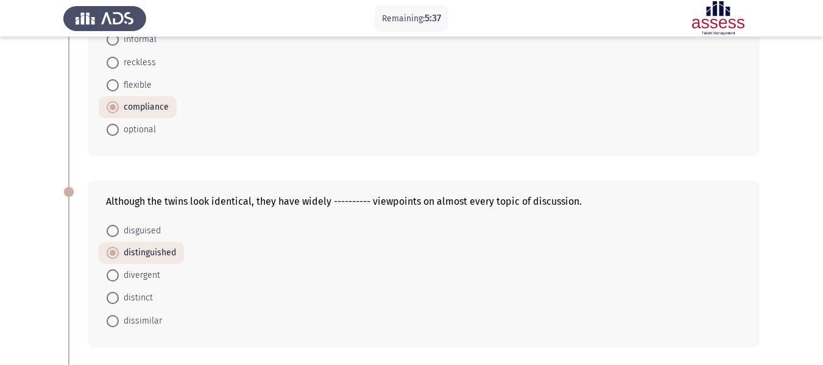
click at [782, 116] on app-assessment-container "Remaining: 5:37 Previous ASSESS English Vocabulary Next The company has a stric…" at bounding box center [411, 339] width 823 height 806
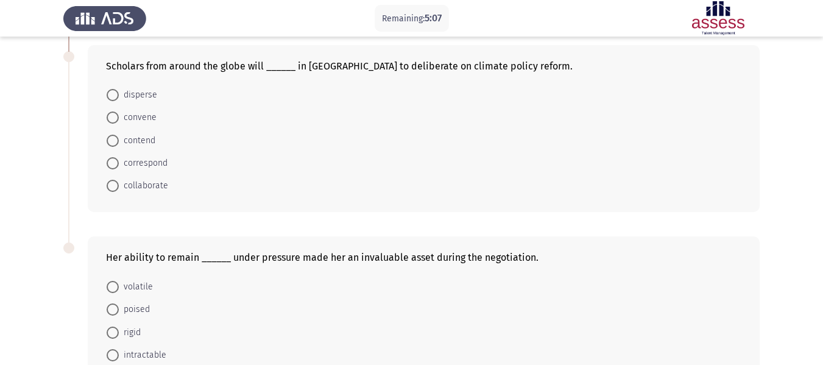
scroll to position [417, 0]
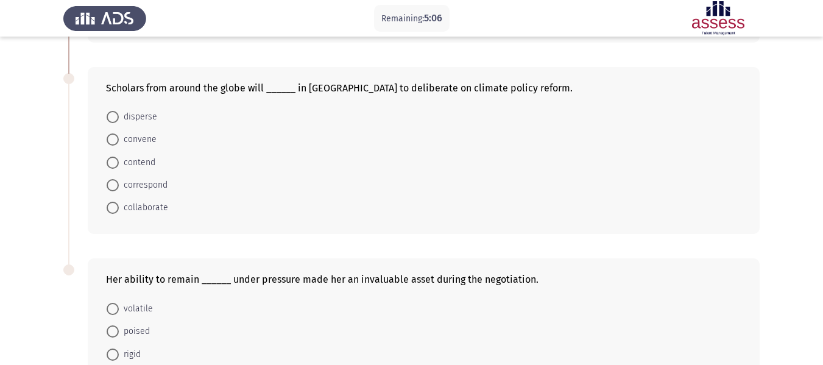
click at [147, 136] on span "convene" at bounding box center [138, 139] width 38 height 15
click at [119, 136] on input "convene" at bounding box center [113, 139] width 12 height 12
radio input "true"
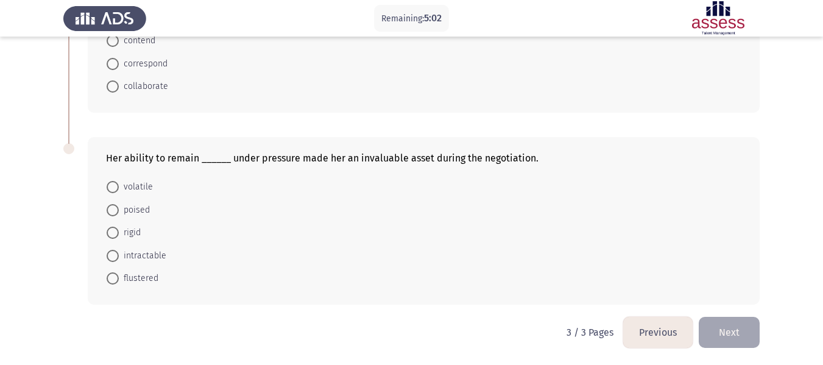
scroll to position [538, 0]
click at [134, 189] on span "volatile" at bounding box center [136, 186] width 34 height 15
click at [119, 189] on input "volatile" at bounding box center [113, 186] width 12 height 12
radio input "true"
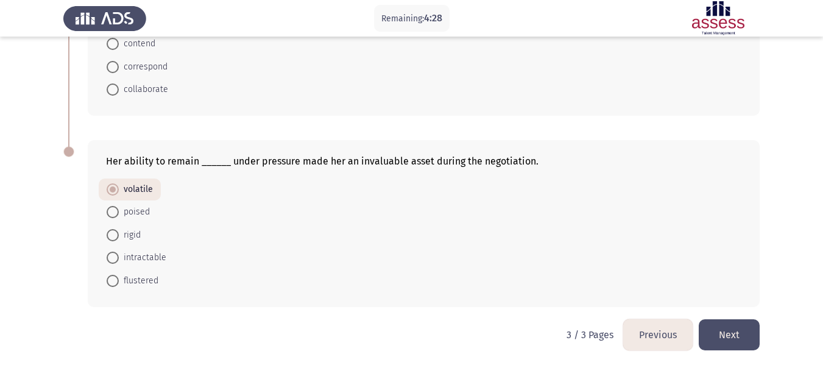
scroll to position [538, 0]
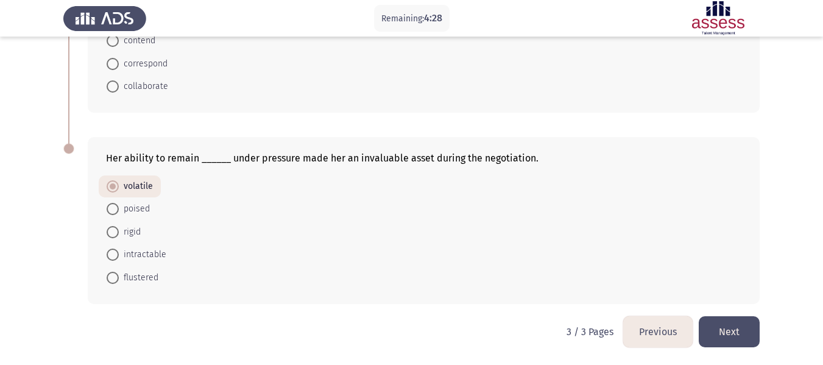
click at [725, 330] on button "Next" at bounding box center [728, 331] width 61 height 31
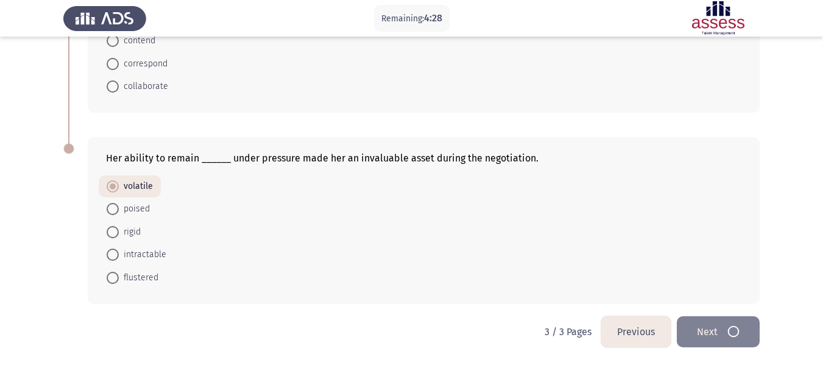
scroll to position [0, 0]
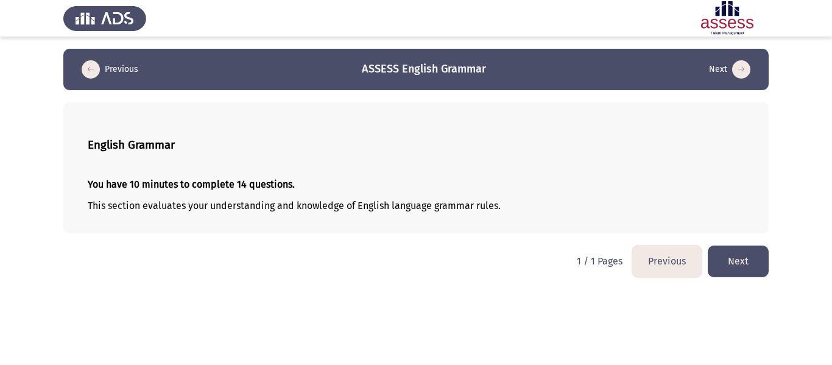
click at [745, 257] on button "Next" at bounding box center [738, 260] width 61 height 31
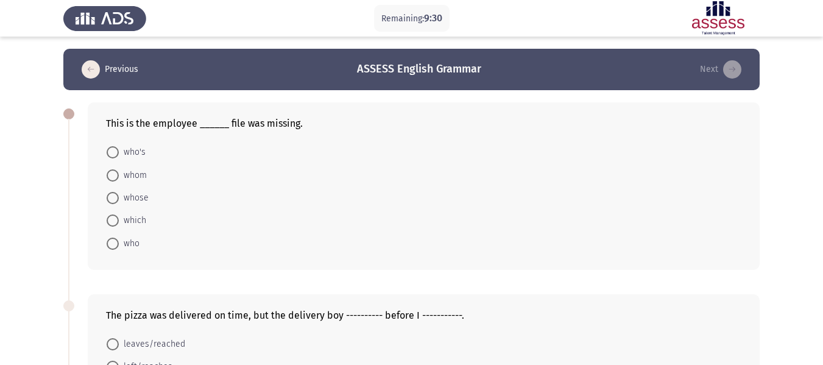
click at [134, 192] on span "whose" at bounding box center [134, 198] width 30 height 15
click at [119, 192] on input "whose" at bounding box center [113, 198] width 12 height 12
radio input "true"
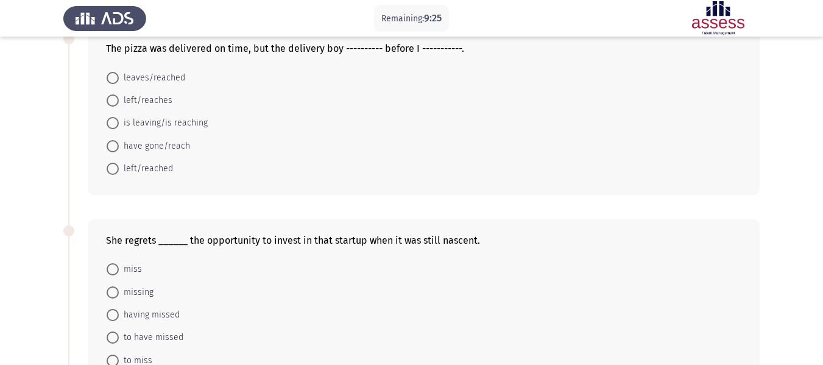
scroll to position [244, 0]
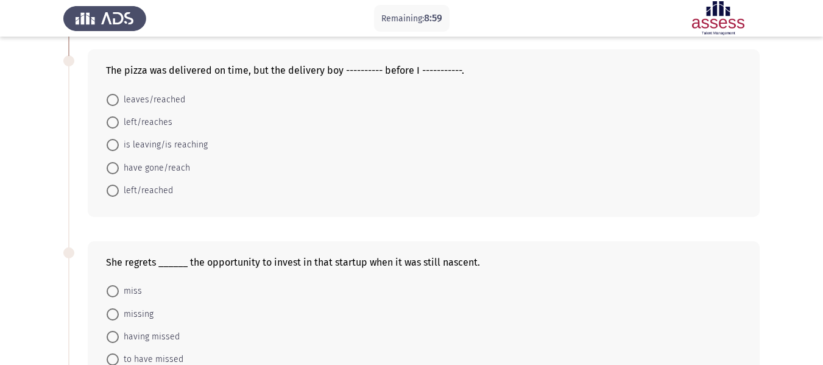
click at [155, 191] on span "left/reached" at bounding box center [146, 190] width 54 height 15
click at [119, 191] on input "left/reached" at bounding box center [113, 191] width 12 height 12
radio input "true"
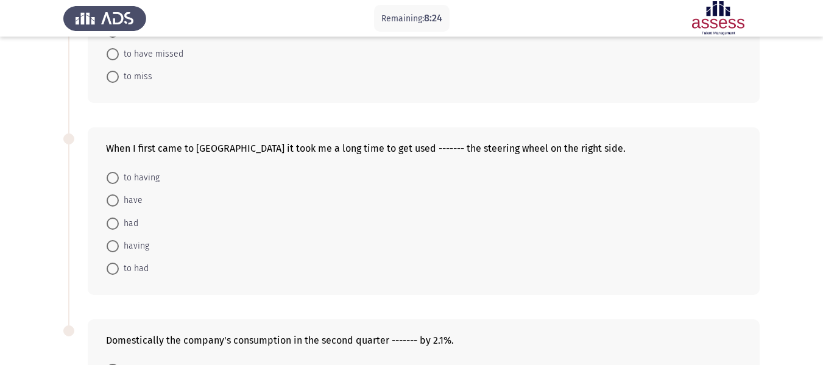
scroll to position [365, 0]
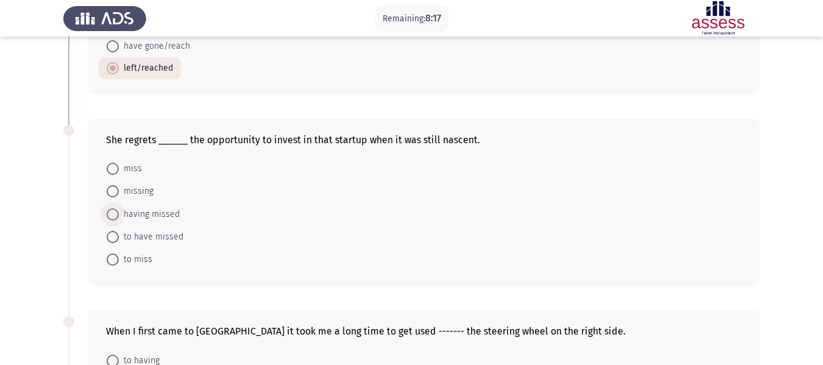
click at [169, 214] on span "having missed" at bounding box center [149, 214] width 61 height 15
click at [119, 214] on input "having missed" at bounding box center [113, 214] width 12 height 12
radio input "true"
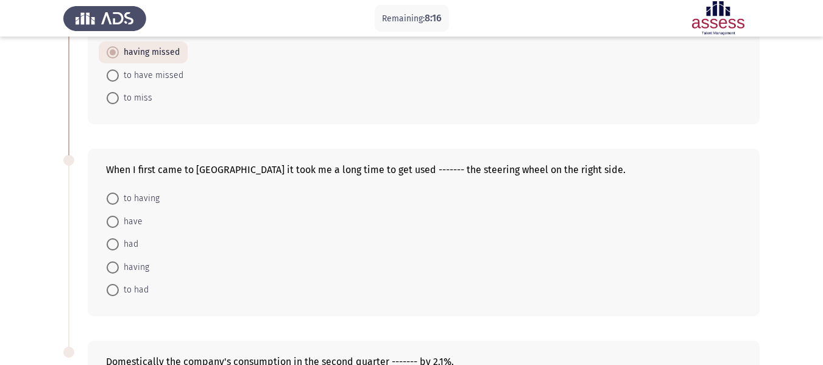
scroll to position [548, 0]
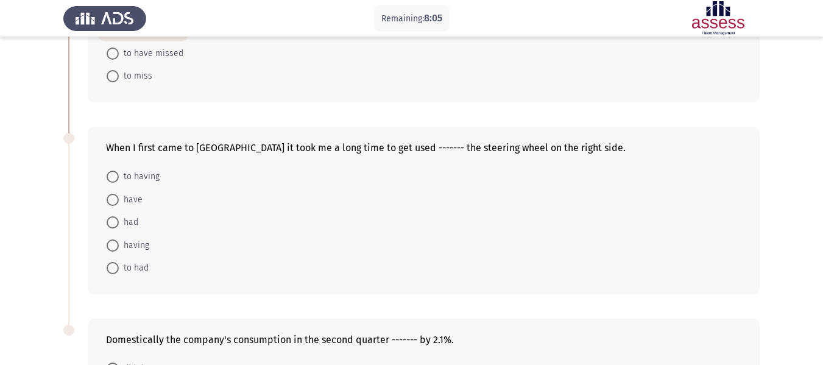
click at [149, 177] on span "to having" at bounding box center [139, 176] width 41 height 15
click at [119, 177] on input "to having" at bounding box center [113, 176] width 12 height 12
radio input "true"
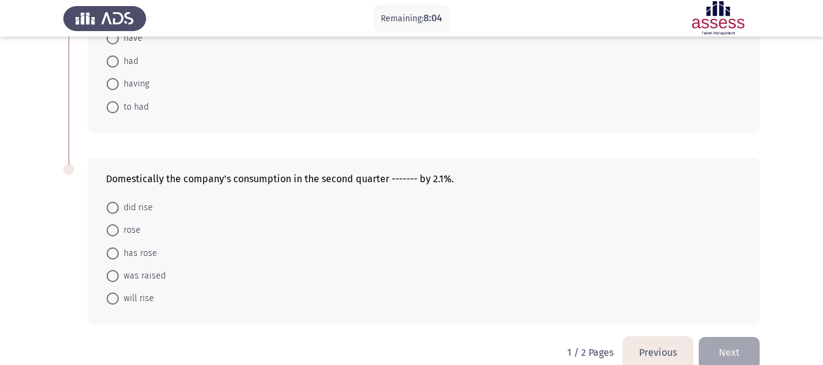
scroll to position [729, 0]
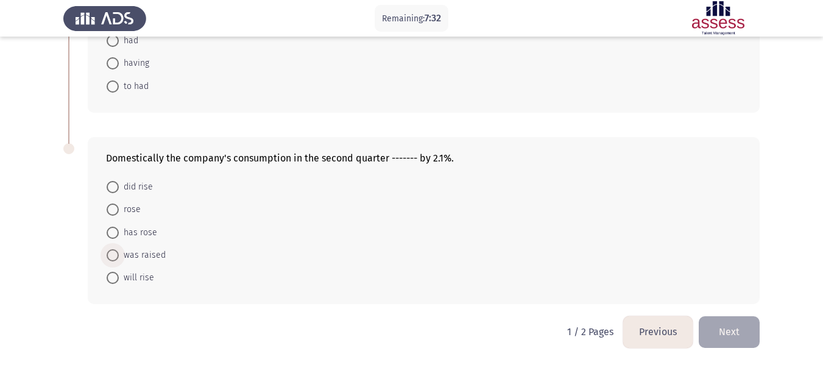
click at [153, 253] on span "was raised" at bounding box center [142, 255] width 47 height 15
click at [119, 253] on input "was raised" at bounding box center [113, 255] width 12 height 12
radio input "true"
click at [147, 234] on span "has rose" at bounding box center [138, 233] width 38 height 15
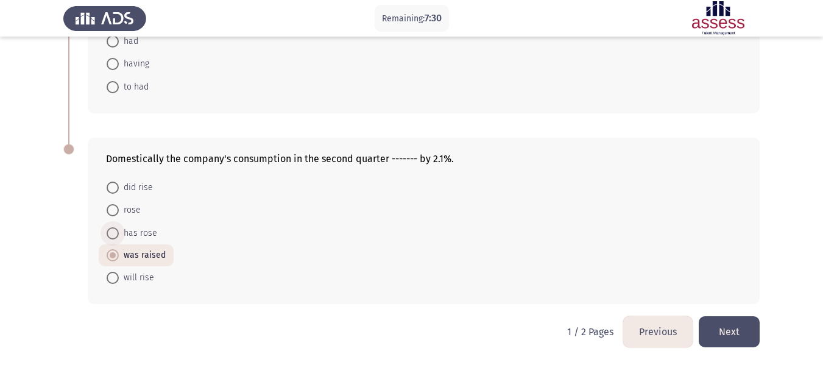
click at [119, 234] on input "has rose" at bounding box center [113, 233] width 12 height 12
radio input "true"
click at [718, 334] on button "Next" at bounding box center [728, 331] width 61 height 31
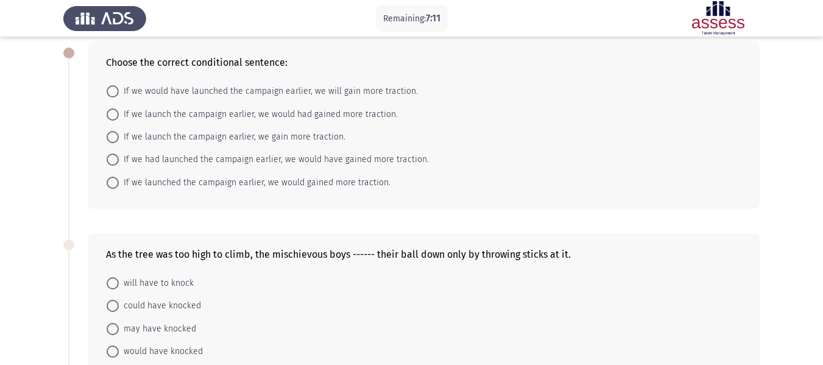
scroll to position [183, 0]
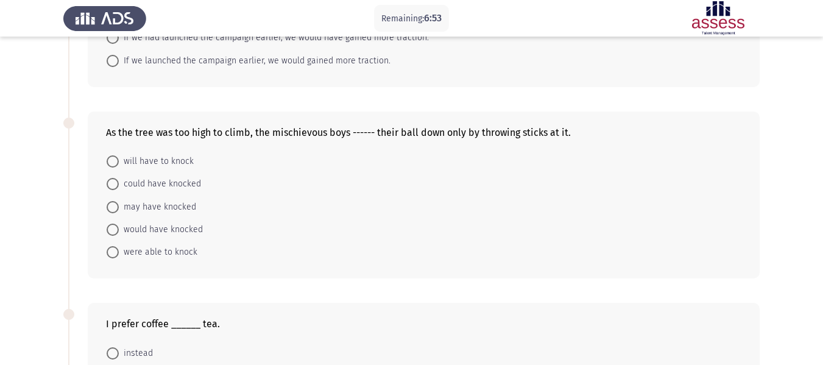
click at [171, 248] on span "were able to knock" at bounding box center [158, 252] width 79 height 15
click at [119, 248] on input "were able to knock" at bounding box center [113, 252] width 12 height 12
radio input "true"
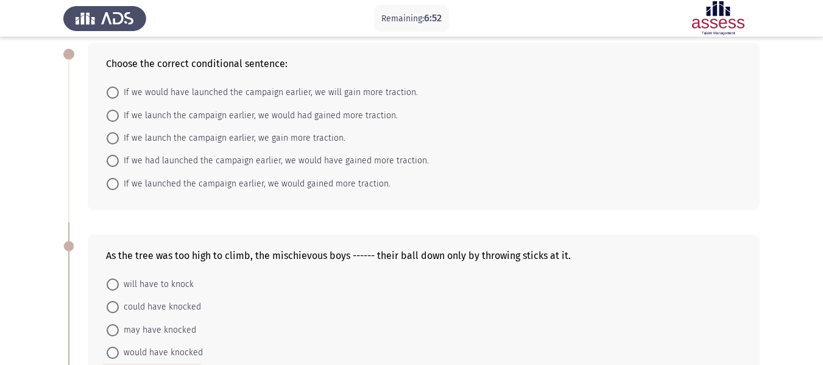
scroll to position [0, 0]
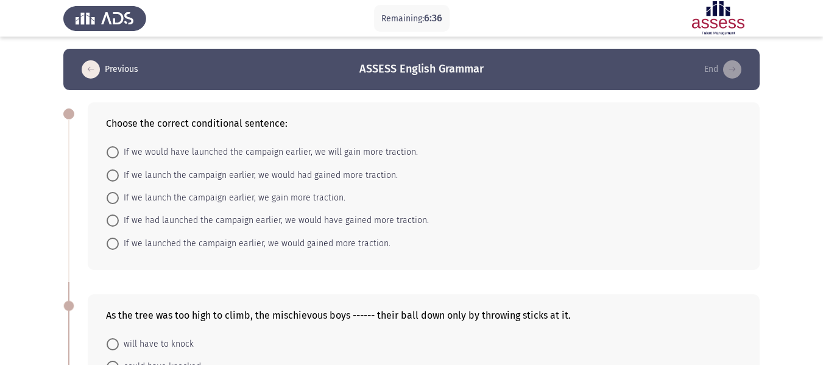
click at [258, 219] on span "If we had launched the campaign earlier, we would have gained more traction." at bounding box center [274, 220] width 310 height 15
click at [119, 219] on input "If we had launched the campaign earlier, we would have gained more traction." at bounding box center [113, 220] width 12 height 12
radio input "true"
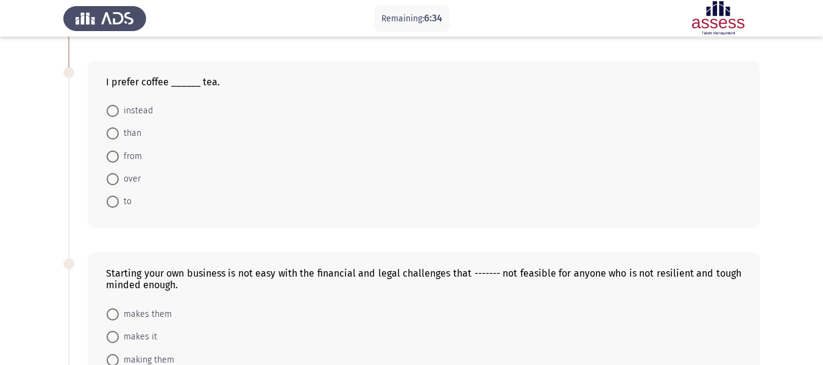
scroll to position [426, 0]
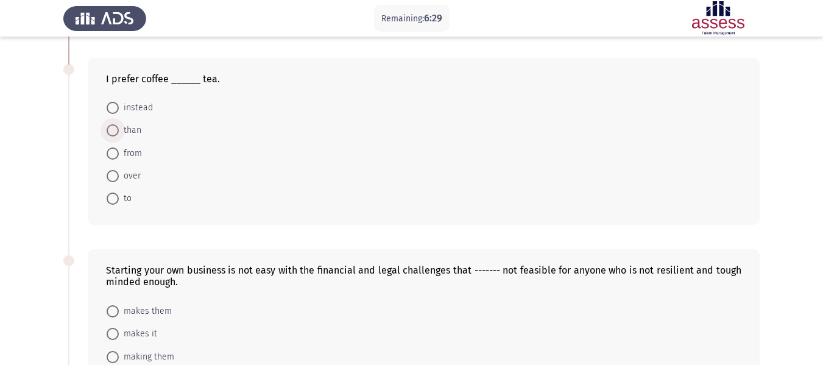
click at [135, 130] on span "than" at bounding box center [130, 130] width 23 height 15
click at [119, 130] on input "than" at bounding box center [113, 130] width 12 height 12
radio input "true"
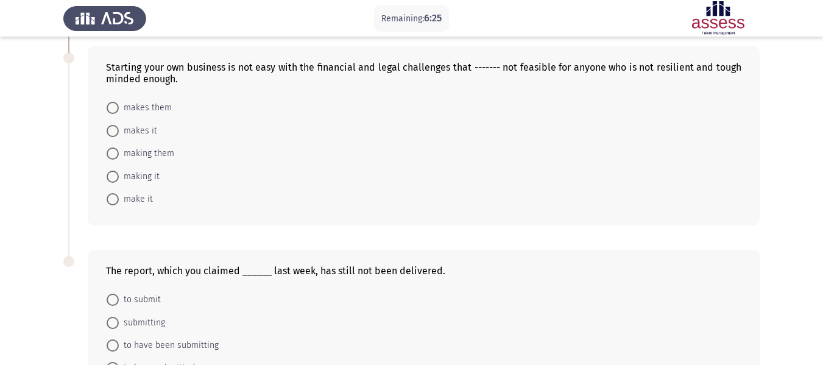
scroll to position [609, 0]
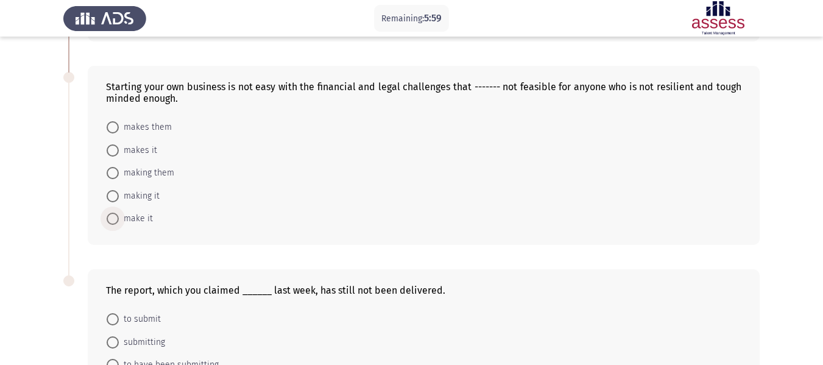
click at [138, 217] on span "make it" at bounding box center [136, 218] width 34 height 15
click at [119, 217] on input "make it" at bounding box center [113, 219] width 12 height 12
radio input "true"
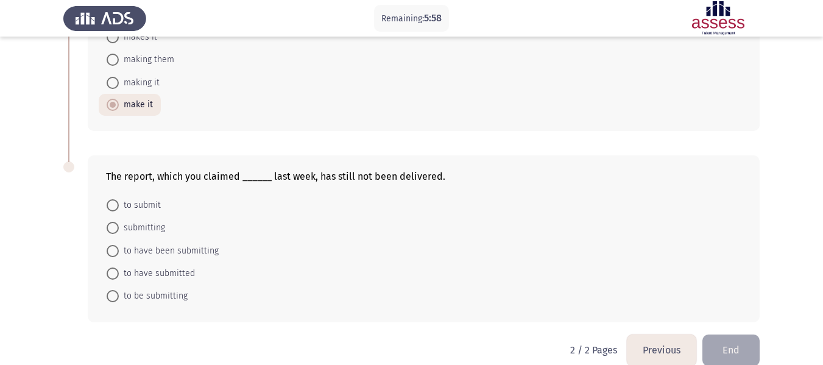
scroll to position [740, 0]
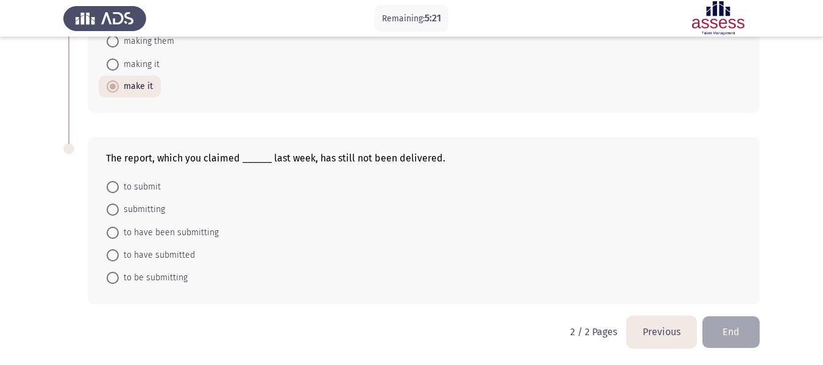
click at [154, 254] on span "to have submitted" at bounding box center [157, 255] width 76 height 15
click at [119, 254] on input "to have submitted" at bounding box center [113, 255] width 12 height 12
radio input "true"
click at [727, 334] on button "End" at bounding box center [730, 331] width 57 height 31
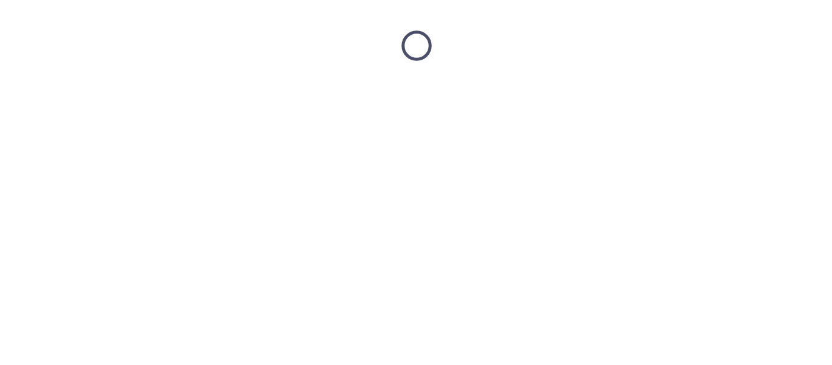
scroll to position [0, 0]
